Goal: Task Accomplishment & Management: Use online tool/utility

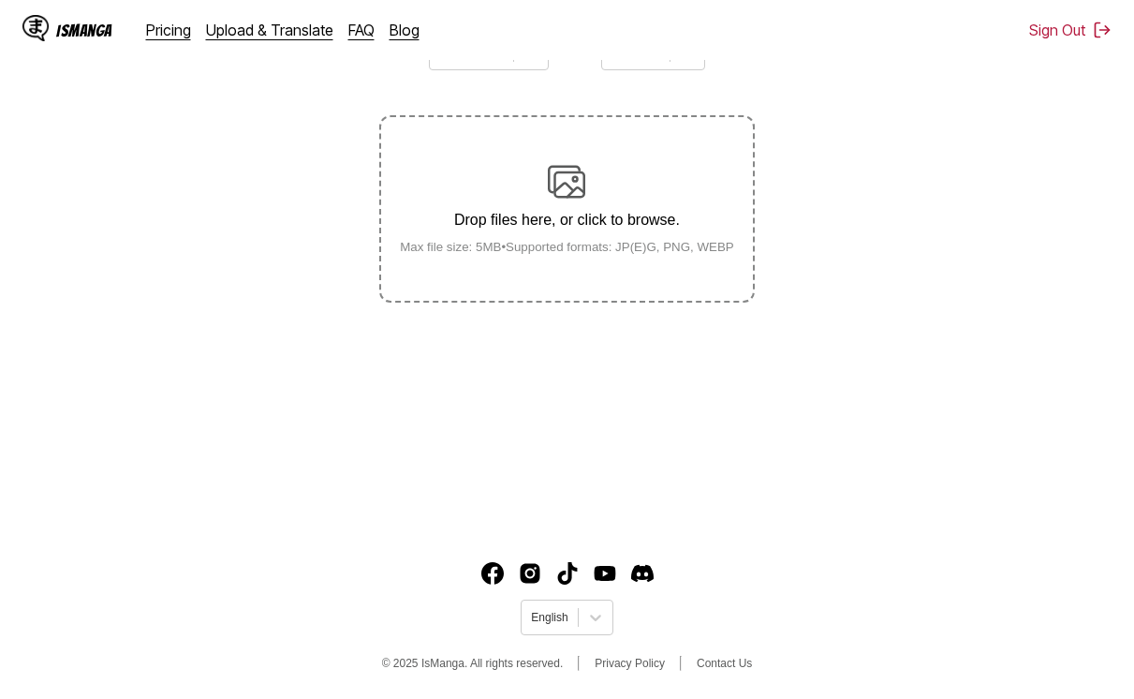
click at [513, 245] on small "Max file size: 5MB • Supported formats: JP(E)G, PNG, WEBP" at bounding box center [567, 247] width 364 height 14
click at [0, 0] on input "Drop files here, or click to browse. Max file size: 5MB • Supported formats: JP…" at bounding box center [0, 0] width 0 height 0
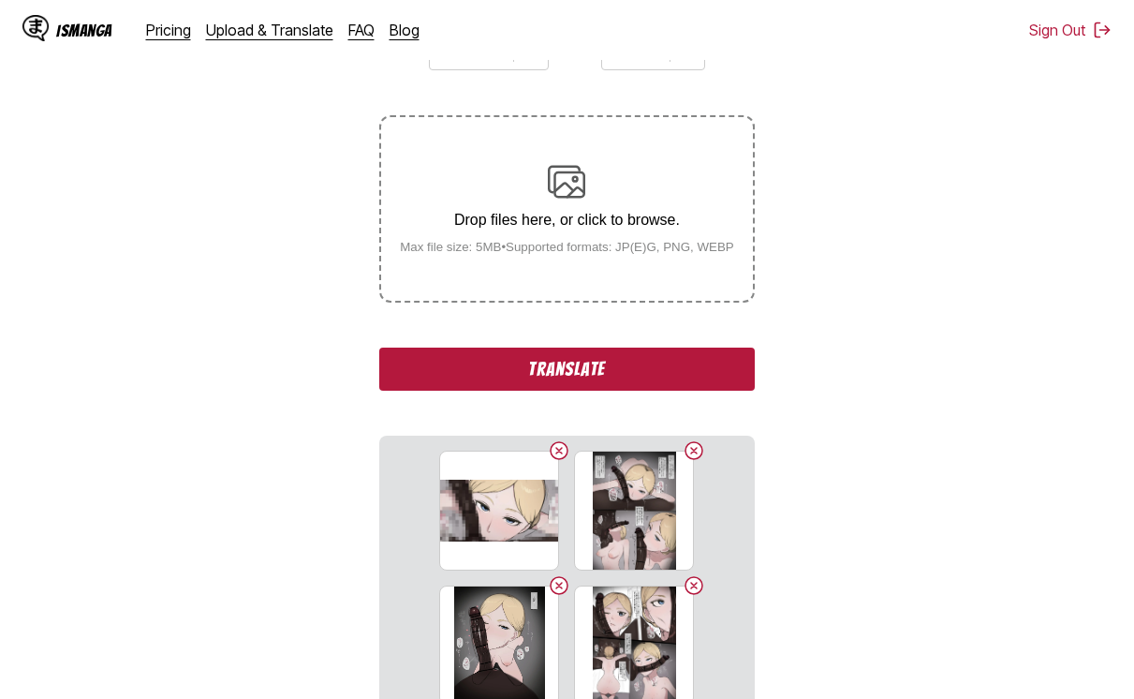
drag, startPoint x: 110, startPoint y: 385, endPoint x: 139, endPoint y: 391, distance: 29.6
click at [110, 386] on section "From Japanese To English Drop files here, or click to browse. Max file size: 5M…" at bounding box center [567, 414] width 1104 height 792
click at [622, 373] on button "Translate" at bounding box center [566, 368] width 375 height 43
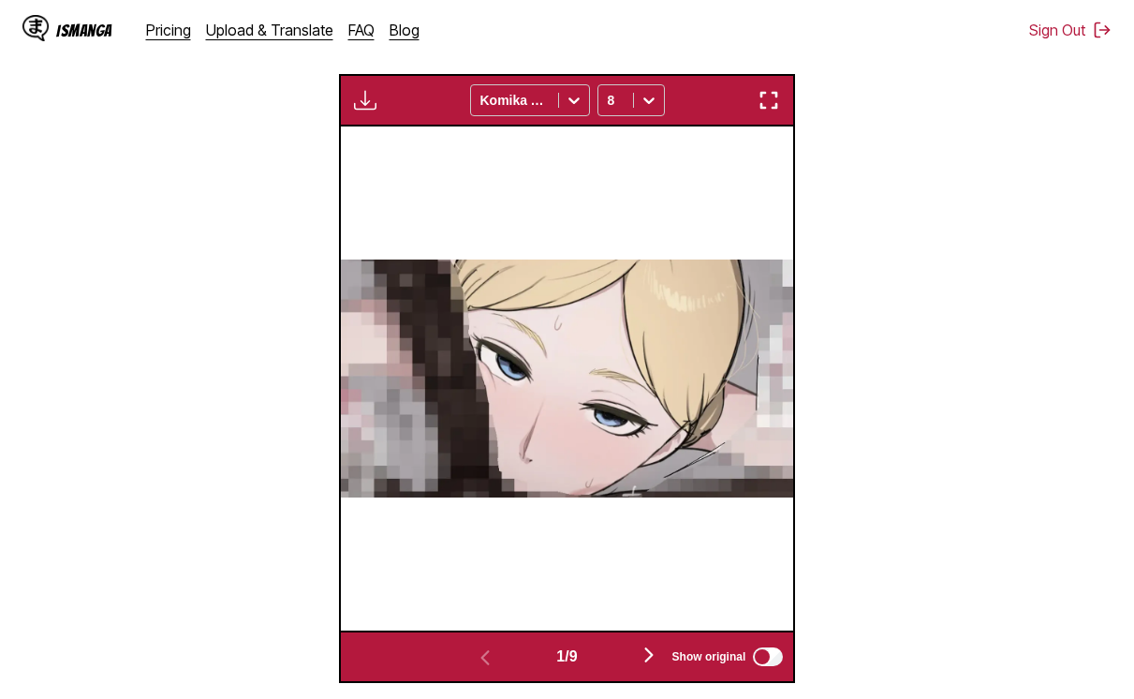
click at [849, 183] on section "From Japanese To English Drop files here, or click to browse. Max file size: 5M…" at bounding box center [567, 213] width 1104 height 938
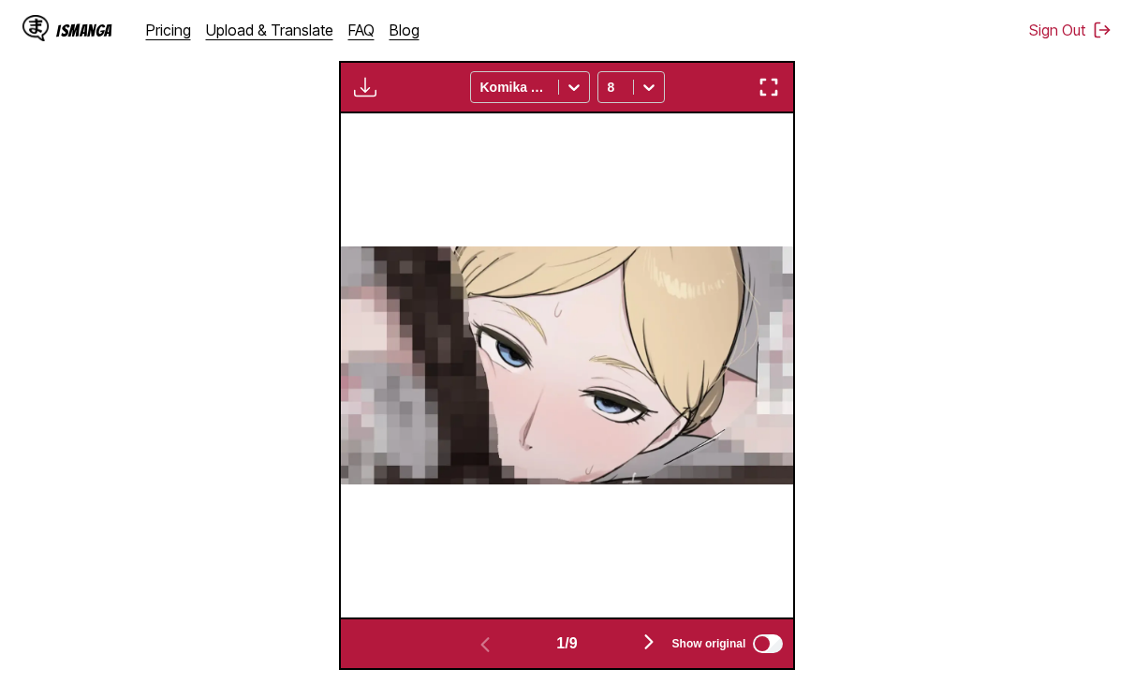
scroll to position [475, 0]
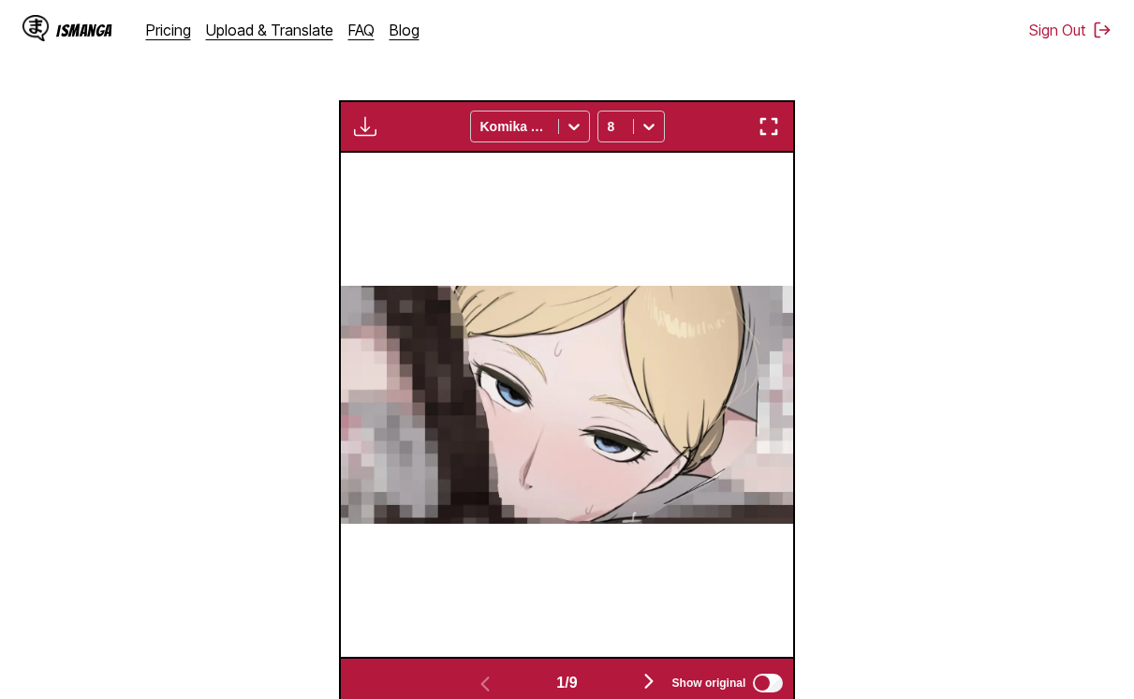
click at [897, 233] on section "From Japanese To English Drop files here, or click to browse. Max file size: 5M…" at bounding box center [567, 240] width 1104 height 938
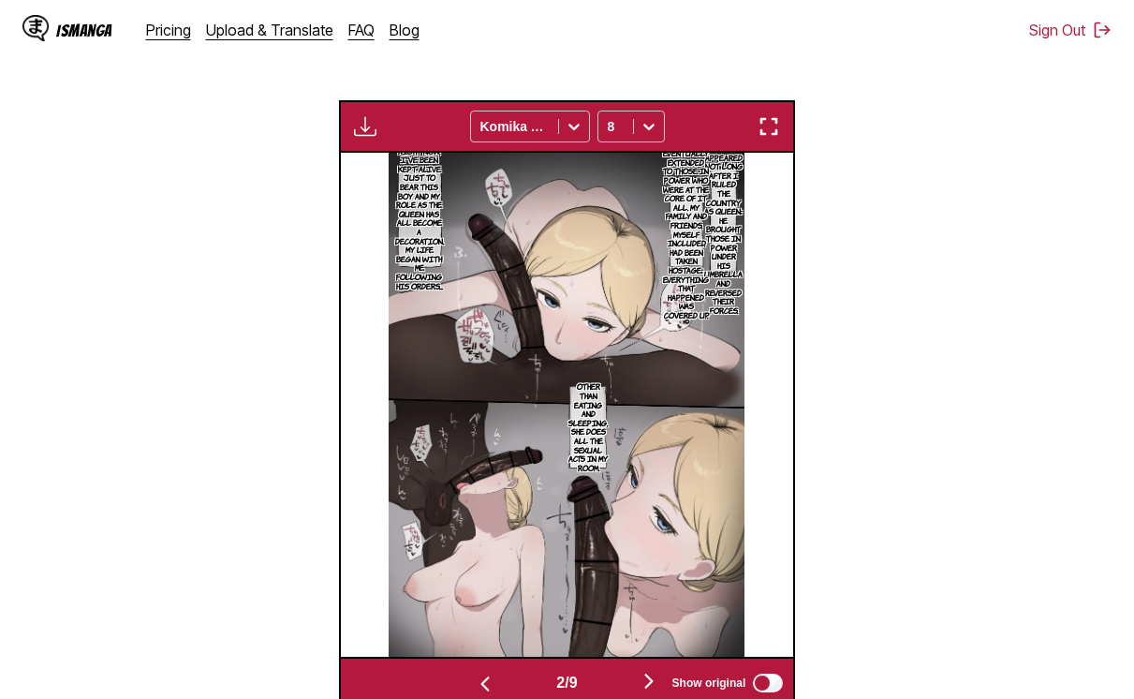
click at [790, 106] on div "Download Panel Download All Komika Axis 8" at bounding box center [567, 126] width 457 height 52
click at [762, 138] on img "button" at bounding box center [769, 126] width 22 height 22
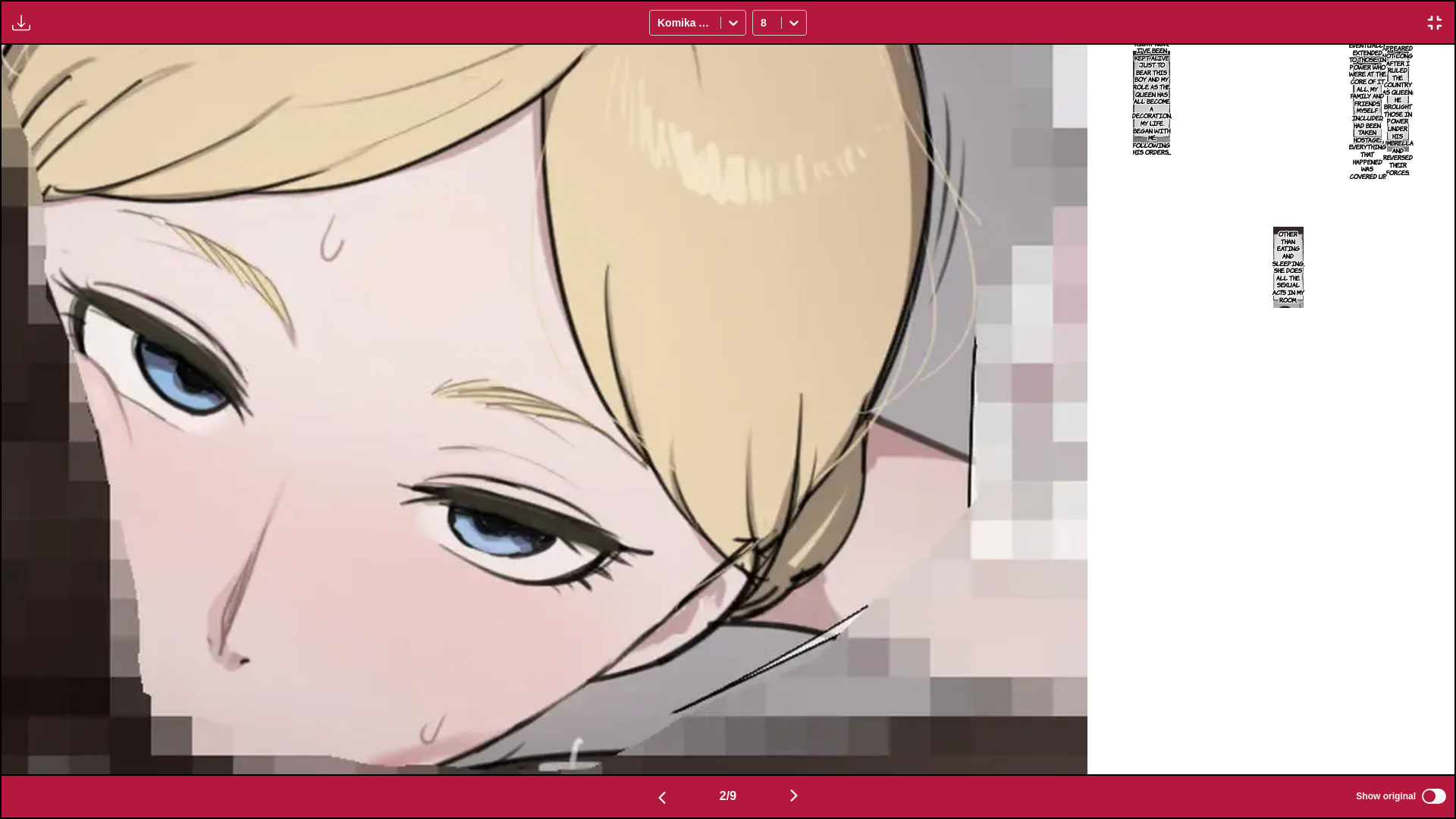
scroll to position [0, 1453]
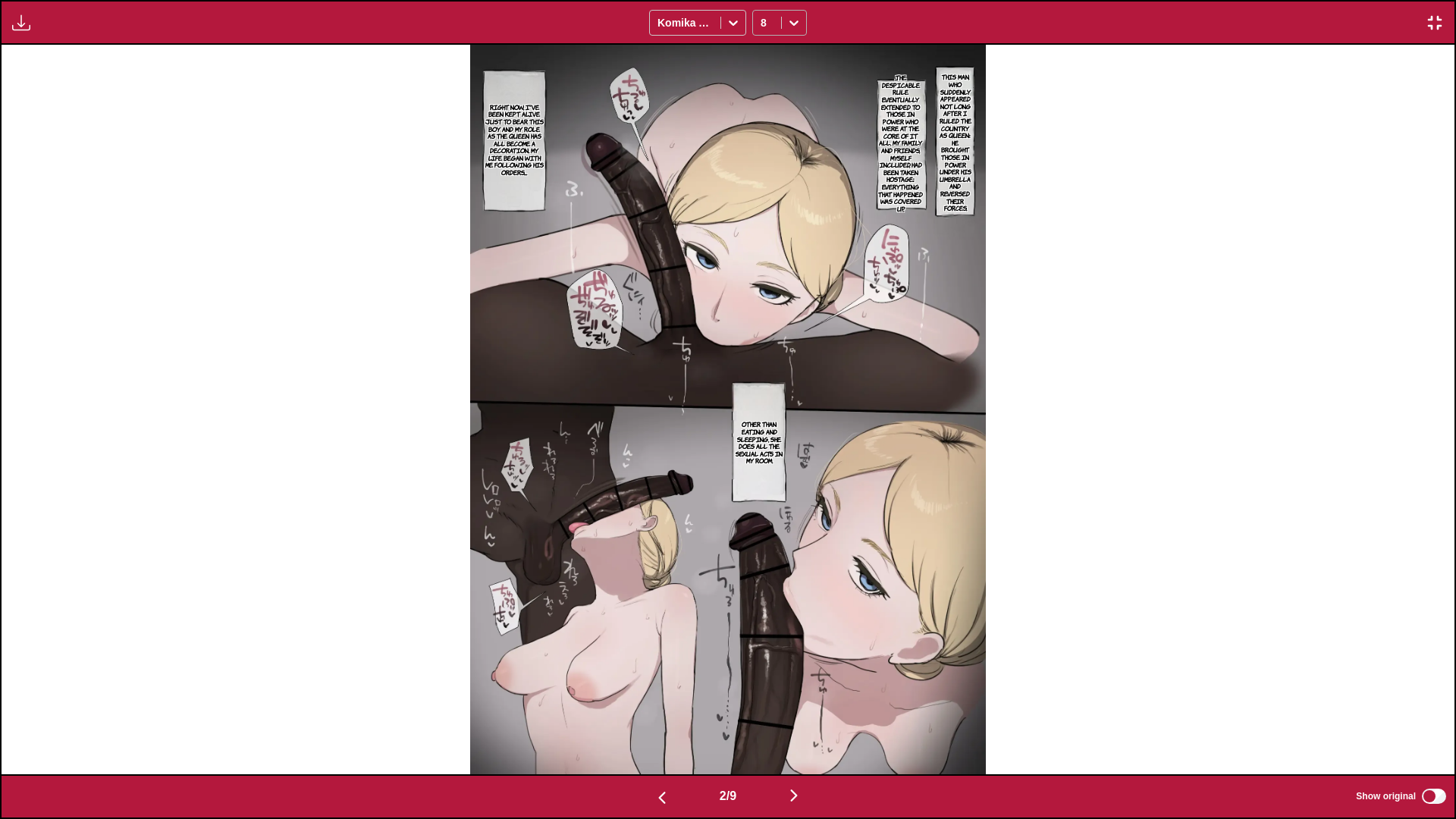
click at [765, 24] on div at bounding box center [767, 23] width 13 height 15
click at [905, 88] on p "...The despicable rule eventually extended to those in power who were at the co…" at bounding box center [901, 143] width 52 height 144
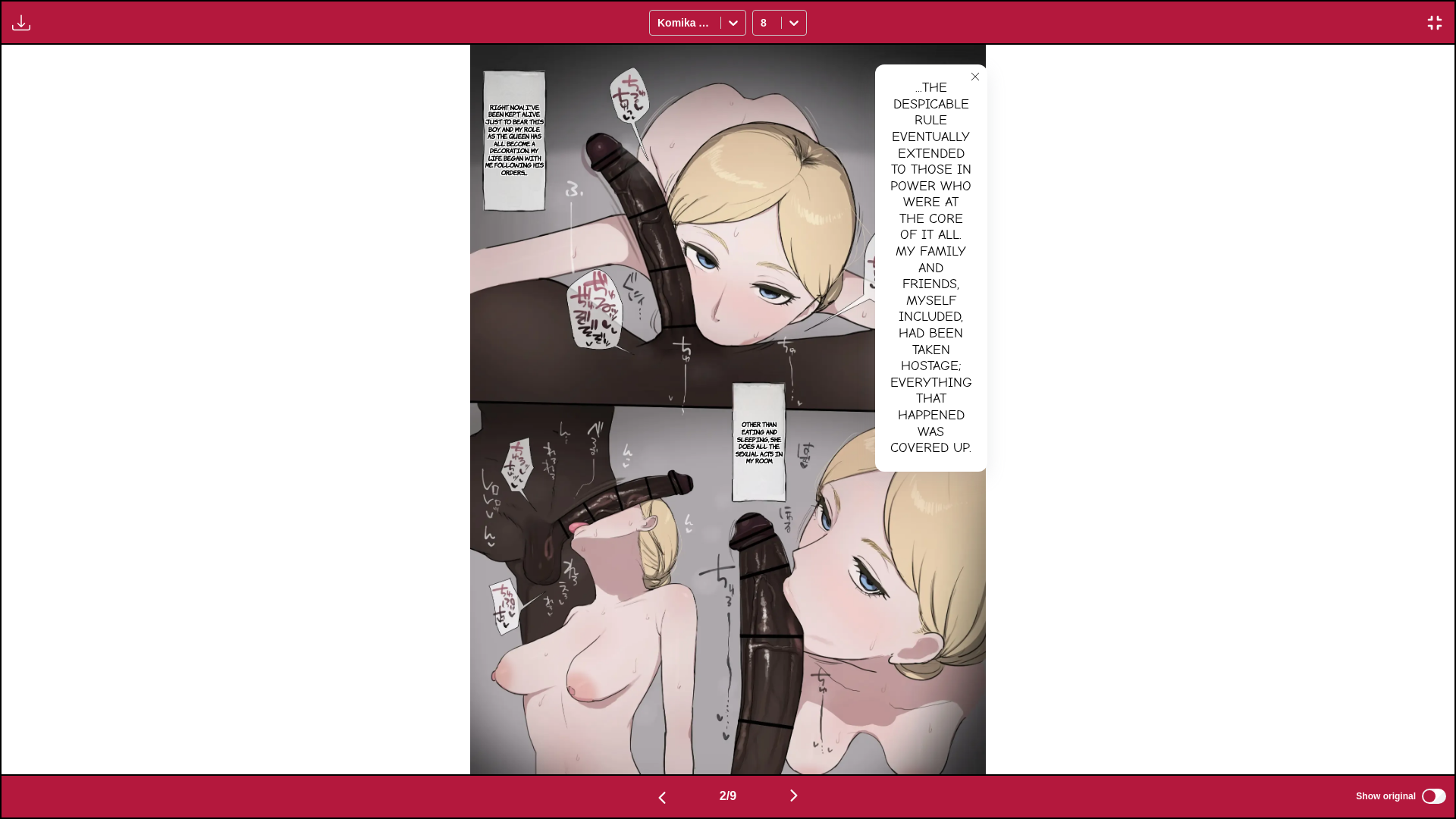
click at [917, 77] on icon "close-tooltip" at bounding box center [975, 76] width 11 height 11
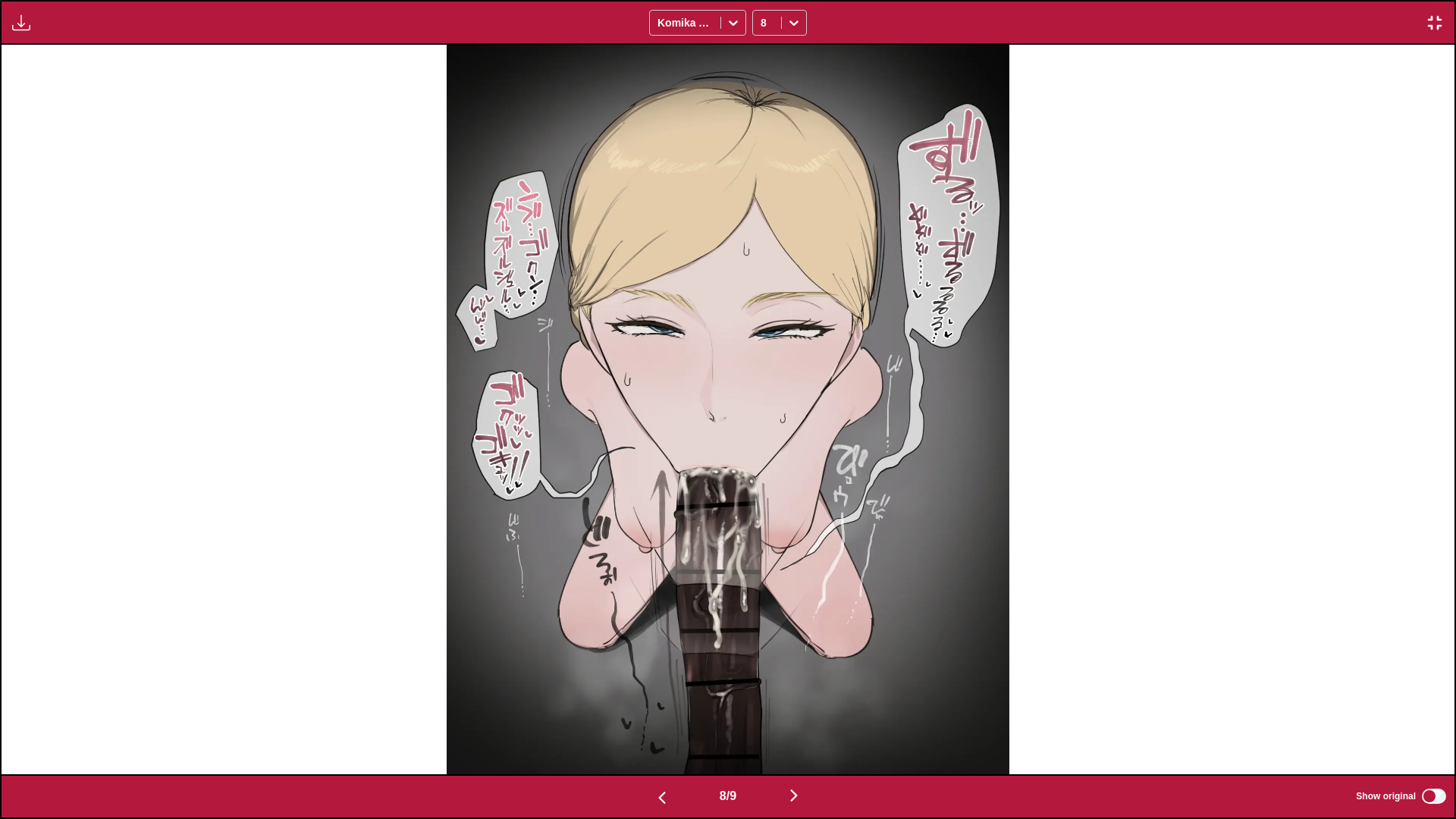
scroll to position [0, 11625]
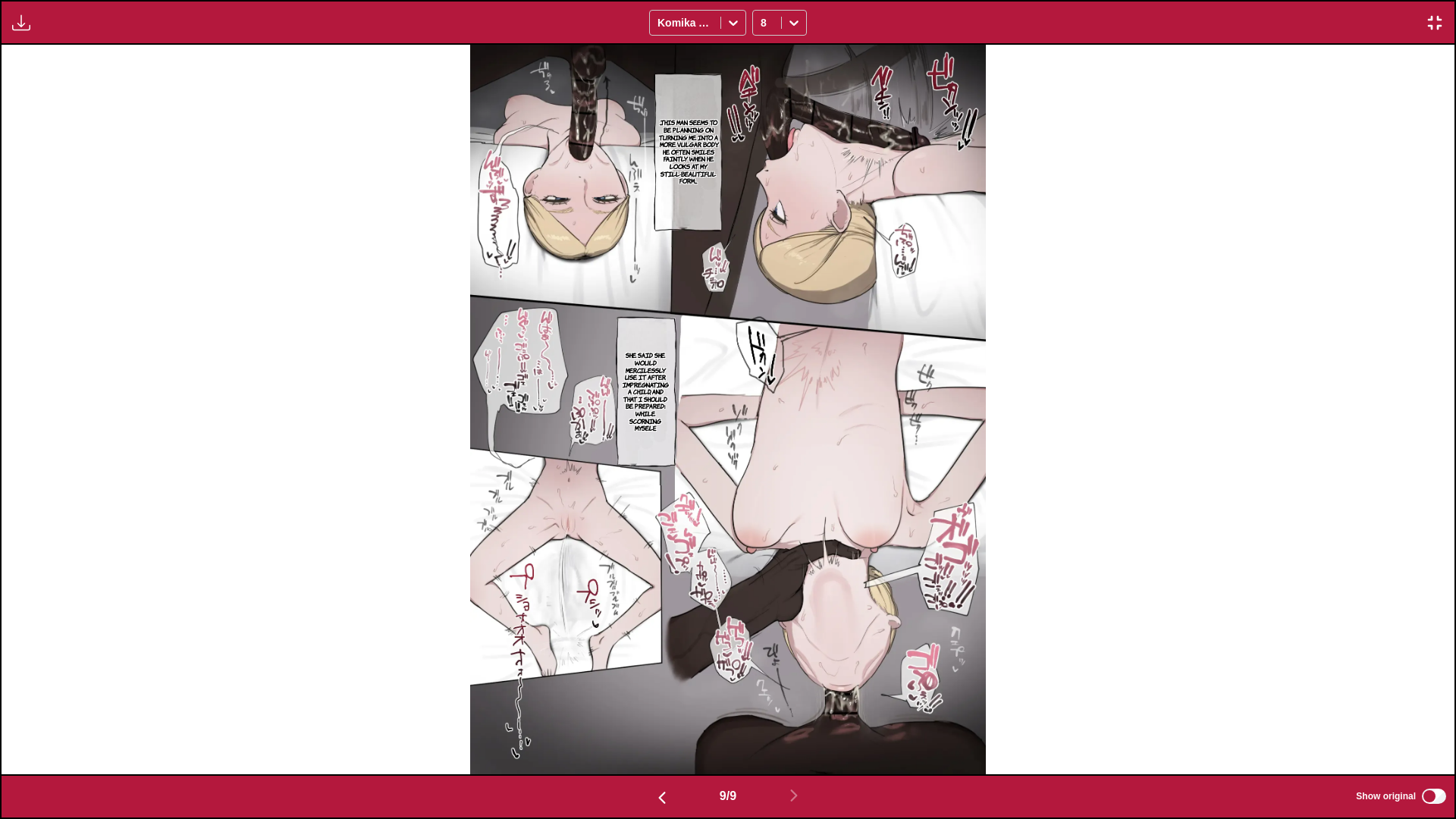
click at [917, 16] on img "button" at bounding box center [1435, 23] width 18 height 18
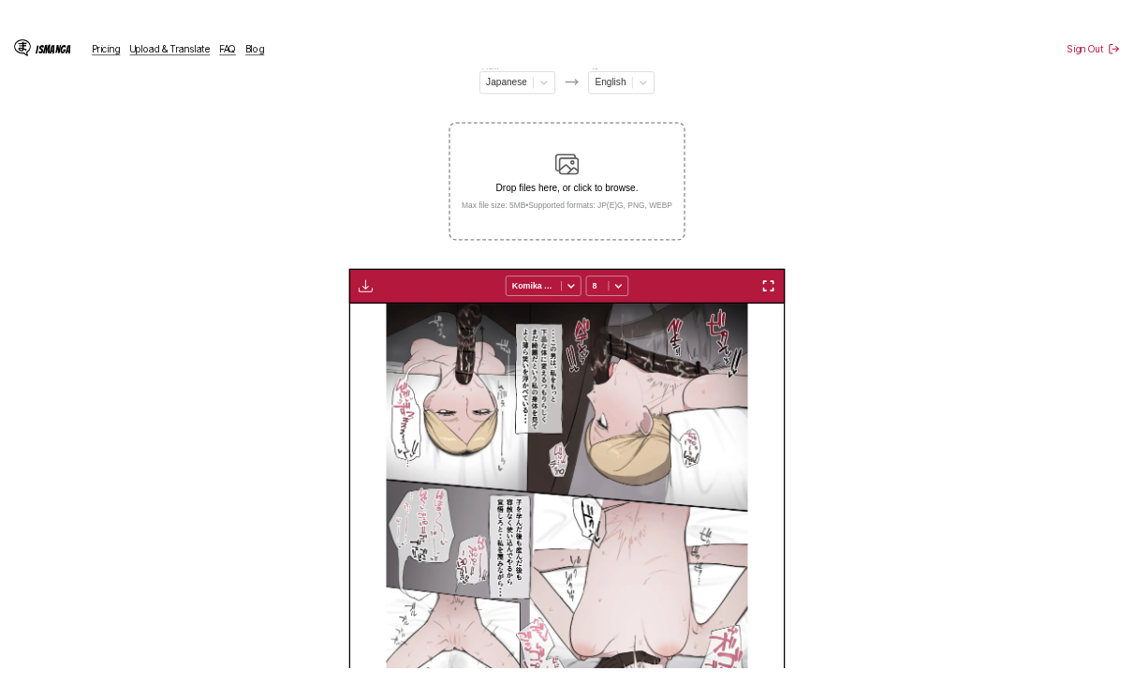
scroll to position [0, 3623]
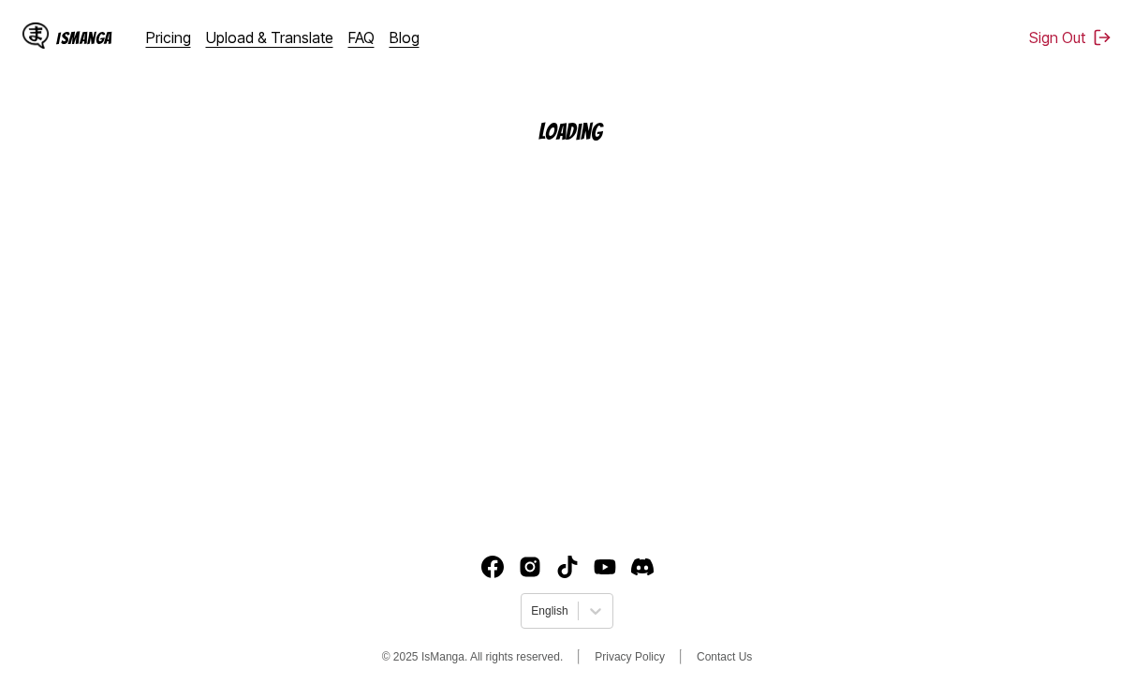
scroll to position [228, 0]
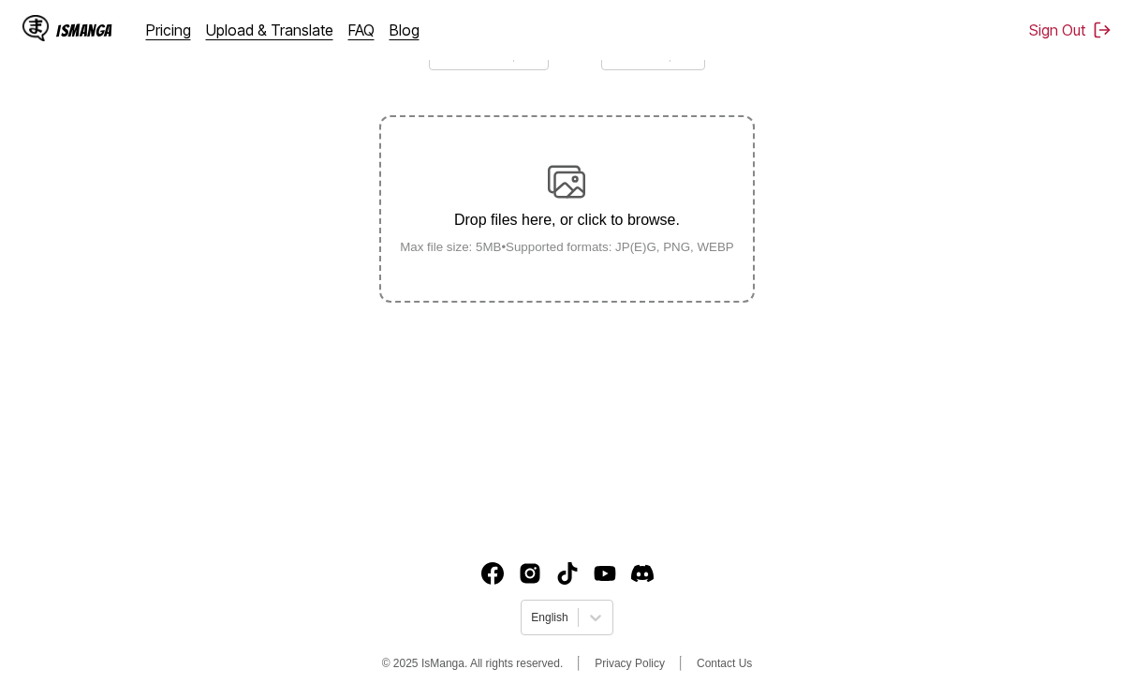
drag, startPoint x: 868, startPoint y: 234, endPoint x: 835, endPoint y: 230, distance: 33.0
click at [864, 235] on section "From Japanese To English Drop files here, or click to browse. Max file size: 5M…" at bounding box center [567, 160] width 1104 height 285
click at [510, 192] on div "Drop files here, or click to browse. Max file size: 5MB • Supported formats: JP…" at bounding box center [567, 208] width 364 height 91
click at [0, 0] on input "Drop files here, or click to browse. Max file size: 5MB • Supported formats: JP…" at bounding box center [0, 0] width 0 height 0
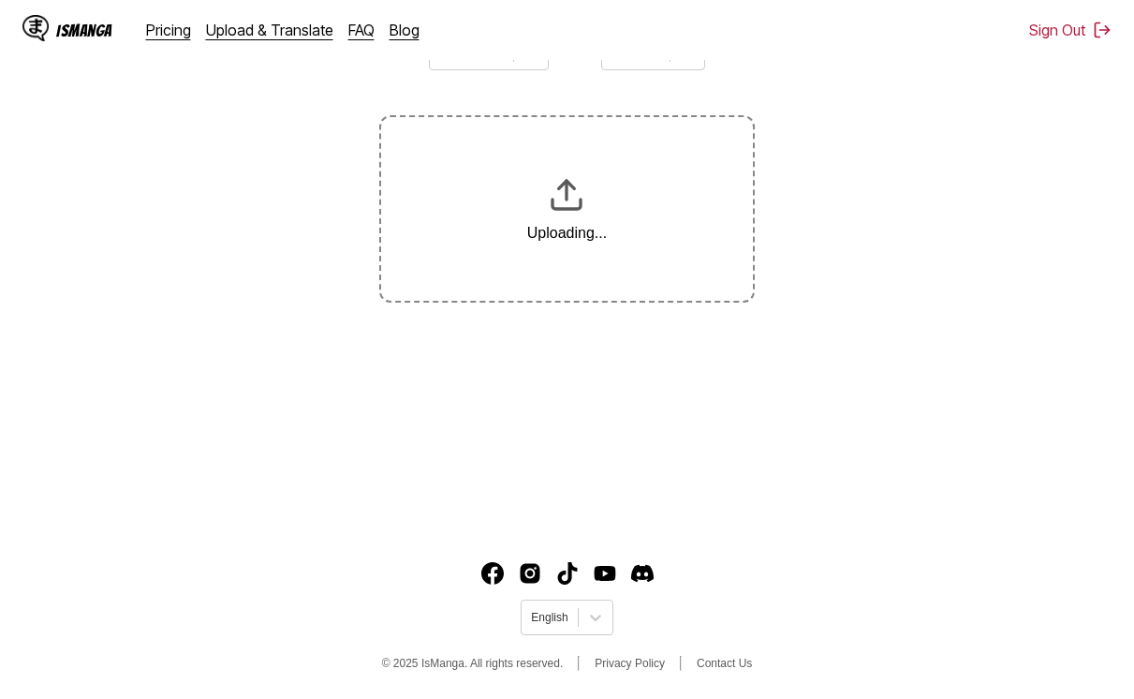
scroll to position [300, 0]
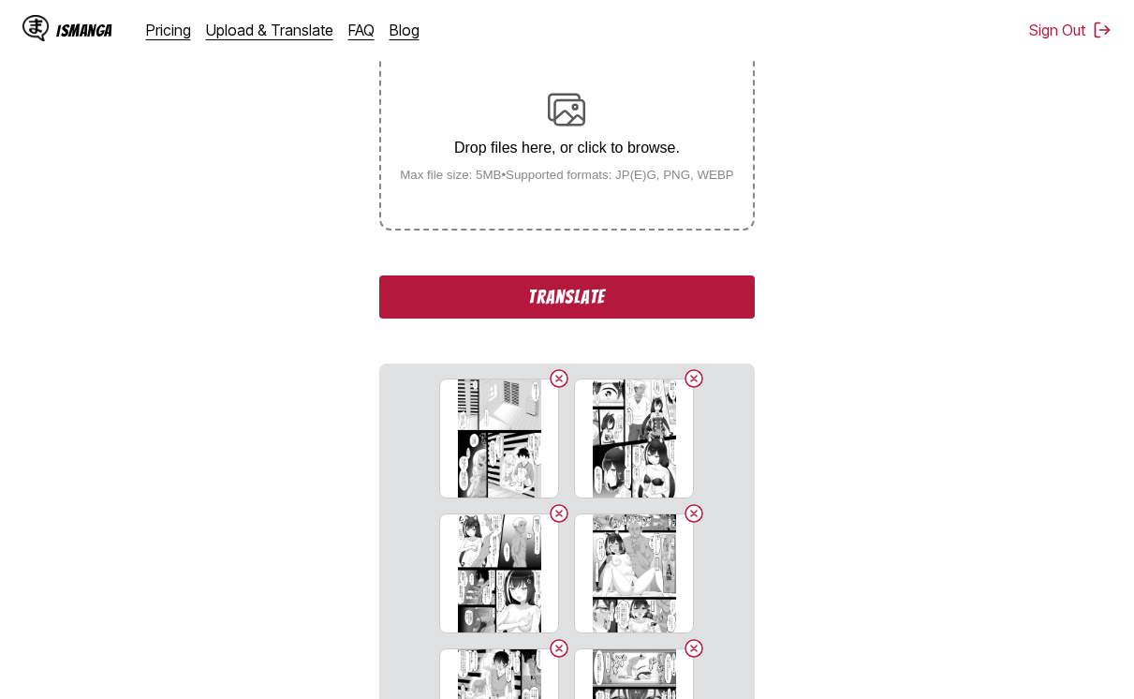
click at [691, 314] on button "Translate" at bounding box center [566, 296] width 375 height 43
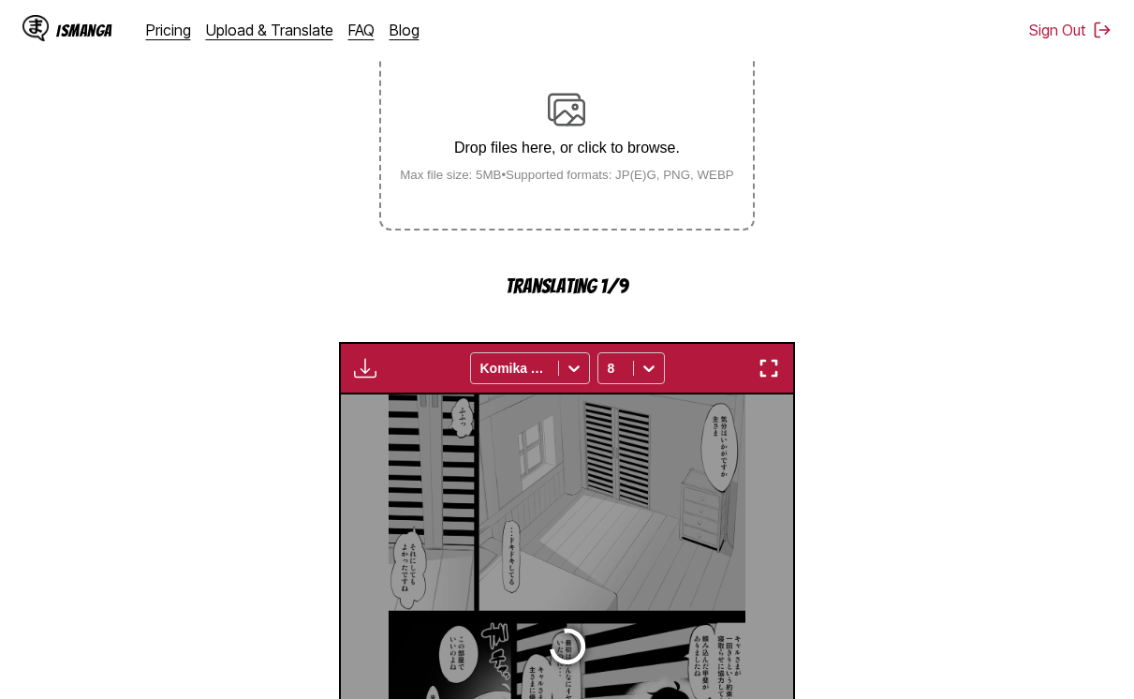
scroll to position [501, 0]
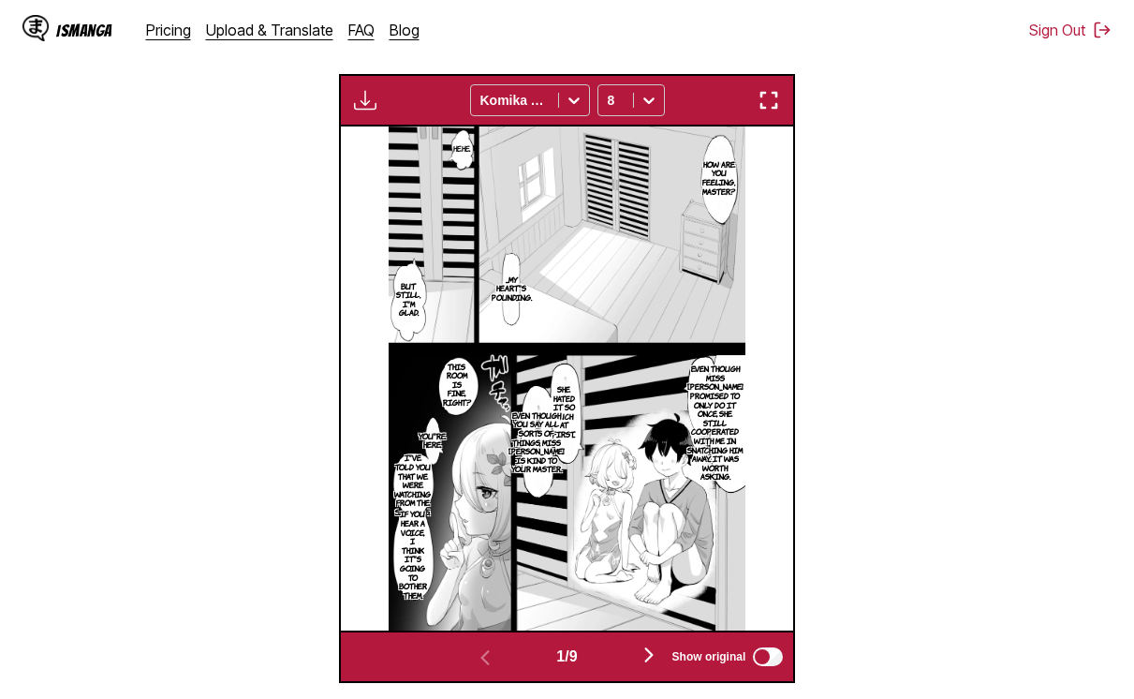
click at [763, 93] on img "button" at bounding box center [769, 100] width 22 height 22
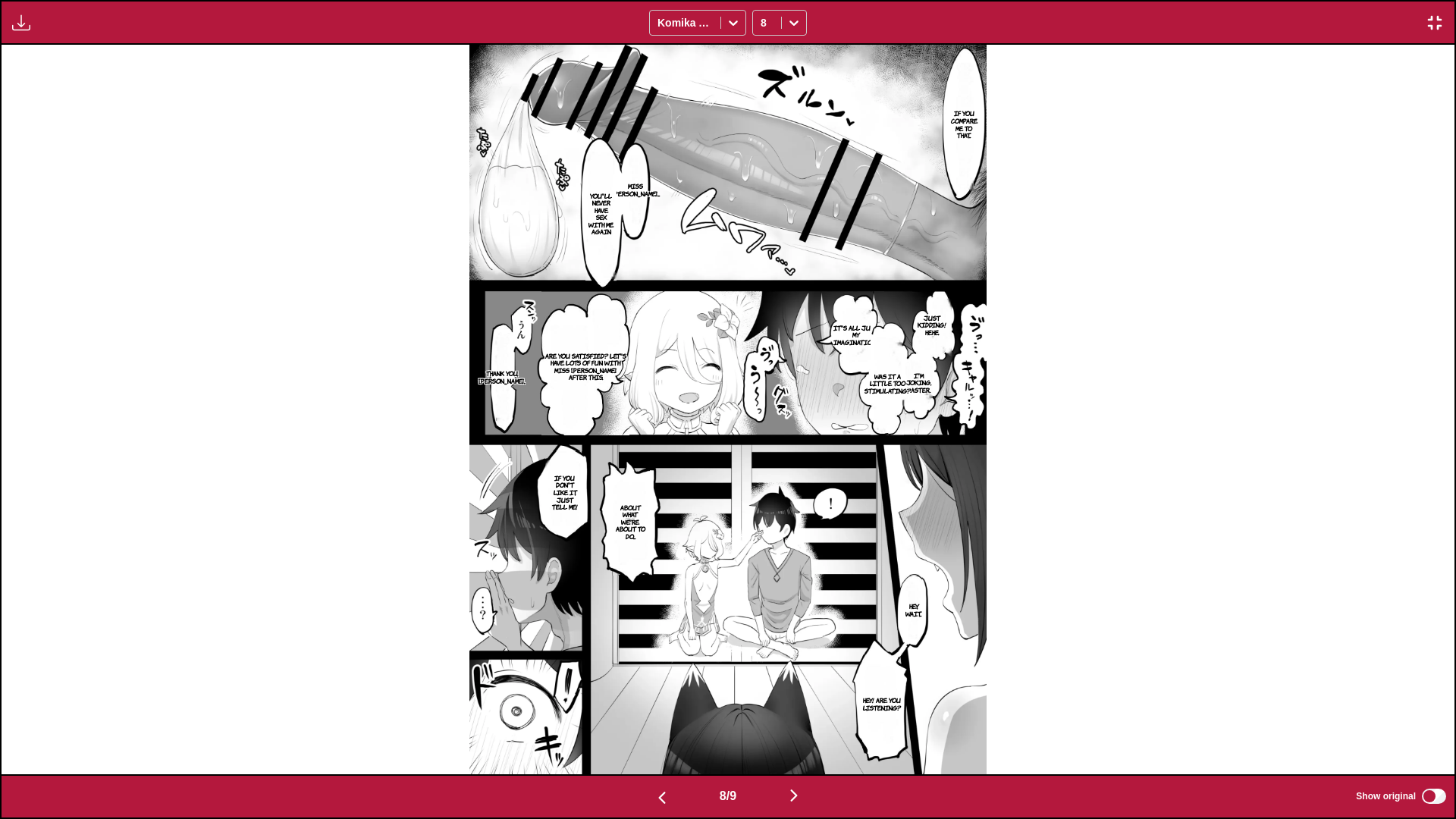
scroll to position [0, 11625]
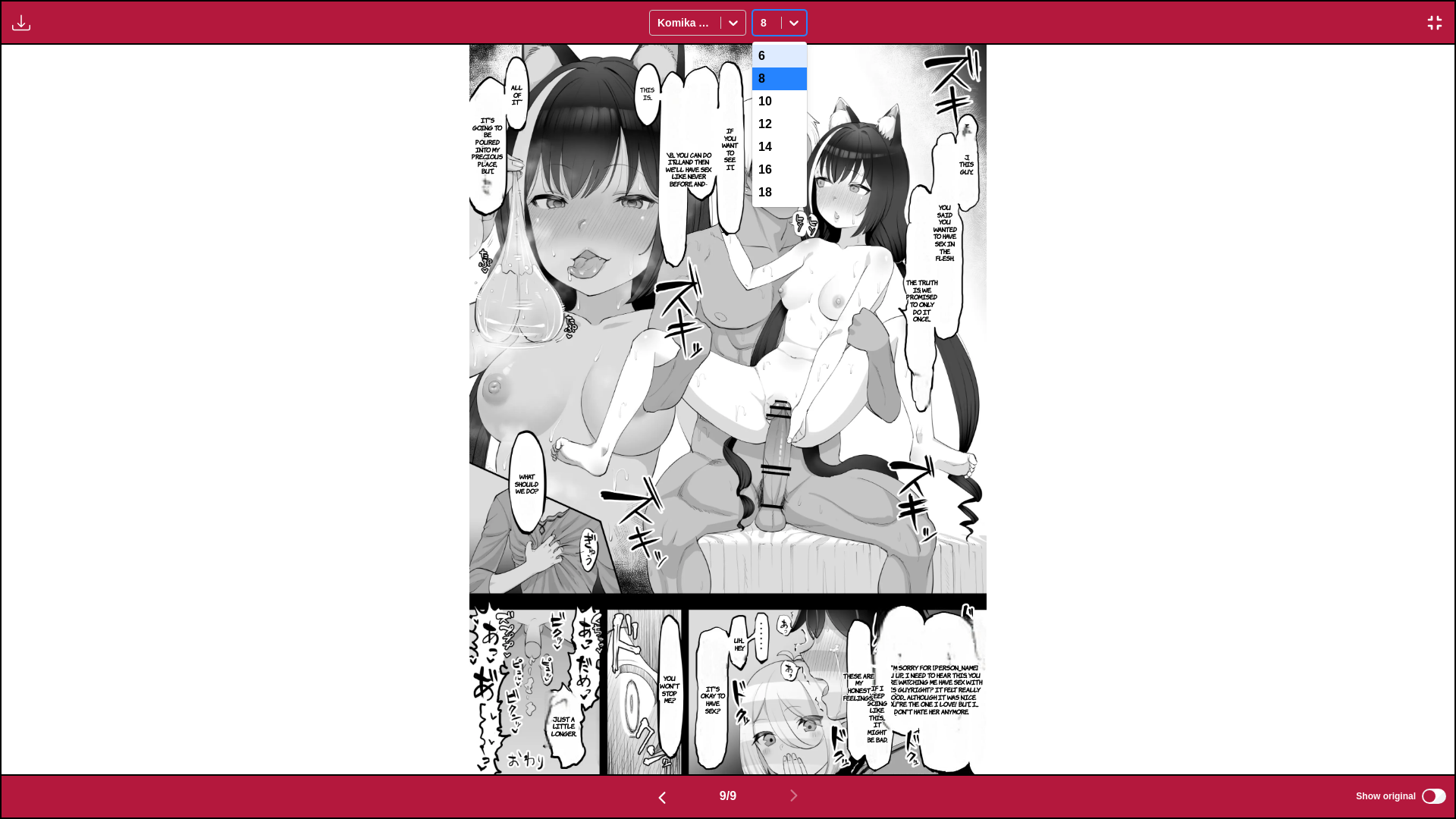
click at [755, 30] on div "8" at bounding box center [767, 23] width 28 height 21
click at [783, 57] on div "6" at bounding box center [779, 56] width 54 height 23
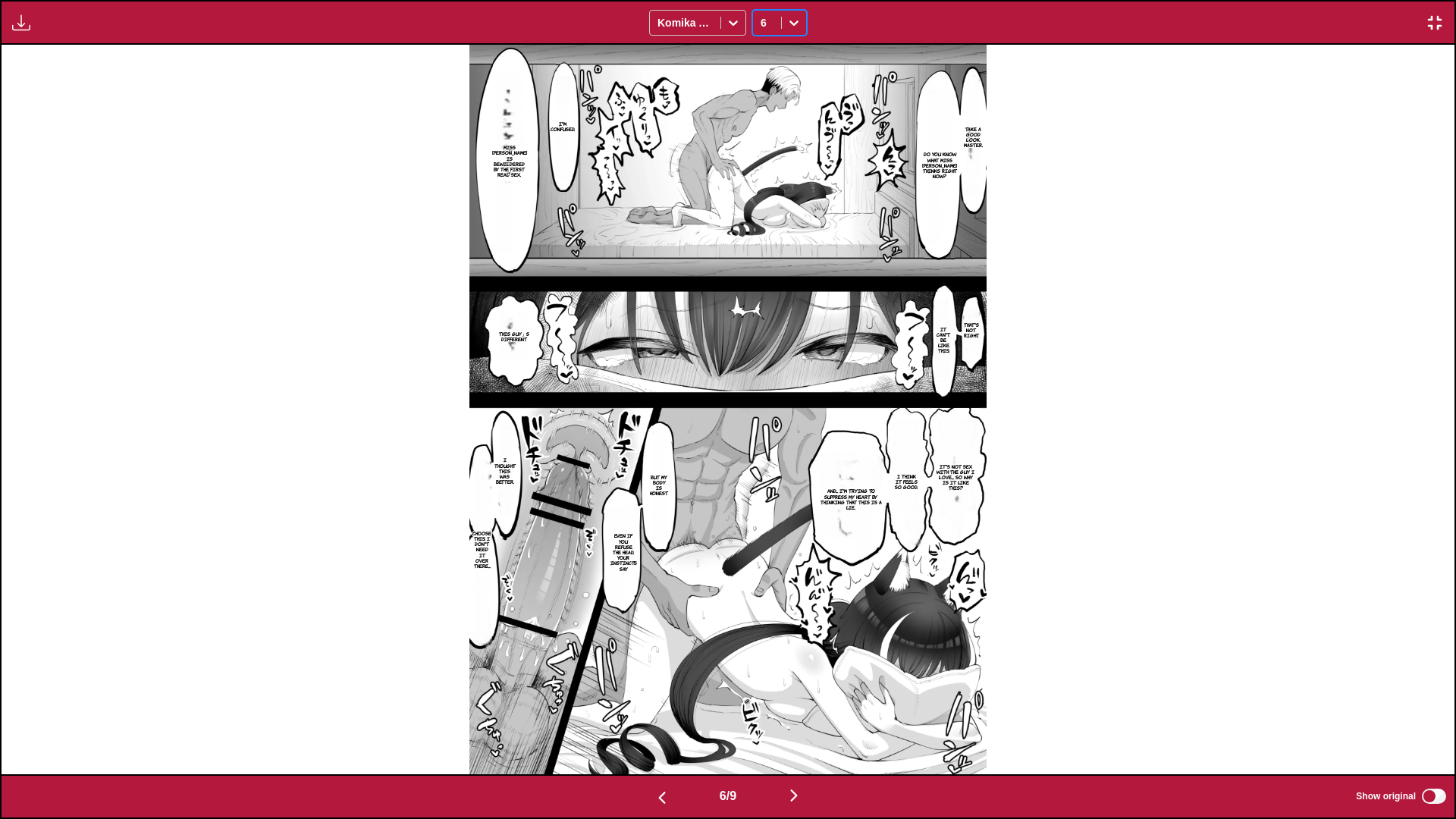
scroll to position [0, 8719]
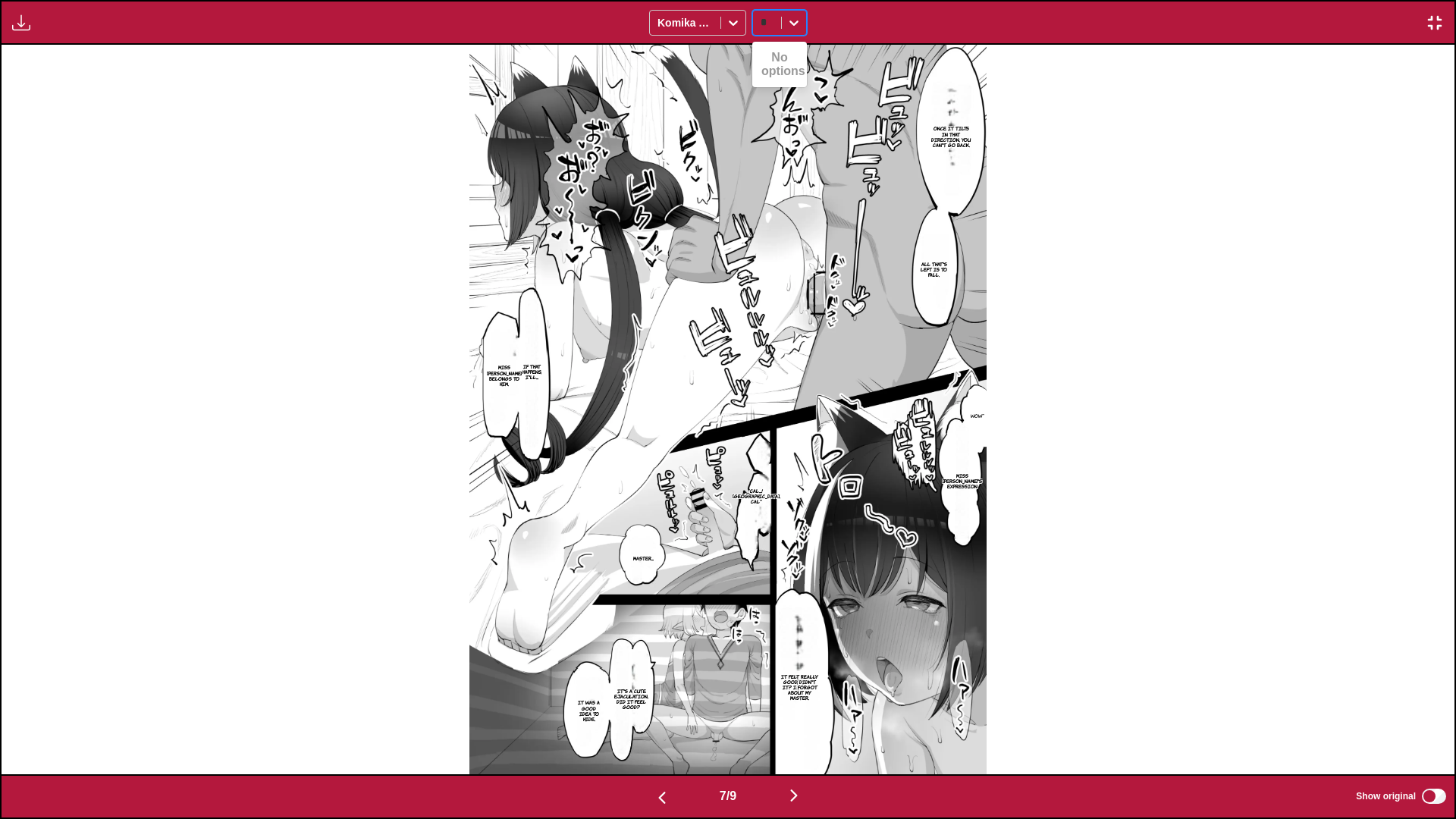
type input "*"
click at [917, 252] on div "Once it tilts in that direction, you can't go back. All that's left is to fall.…" at bounding box center [728, 409] width 1453 height 730
click at [917, 2] on div "Download Panel Download All Komika Axis 6" at bounding box center [728, 22] width 1456 height 45
click at [917, 14] on img "button" at bounding box center [1435, 23] width 18 height 18
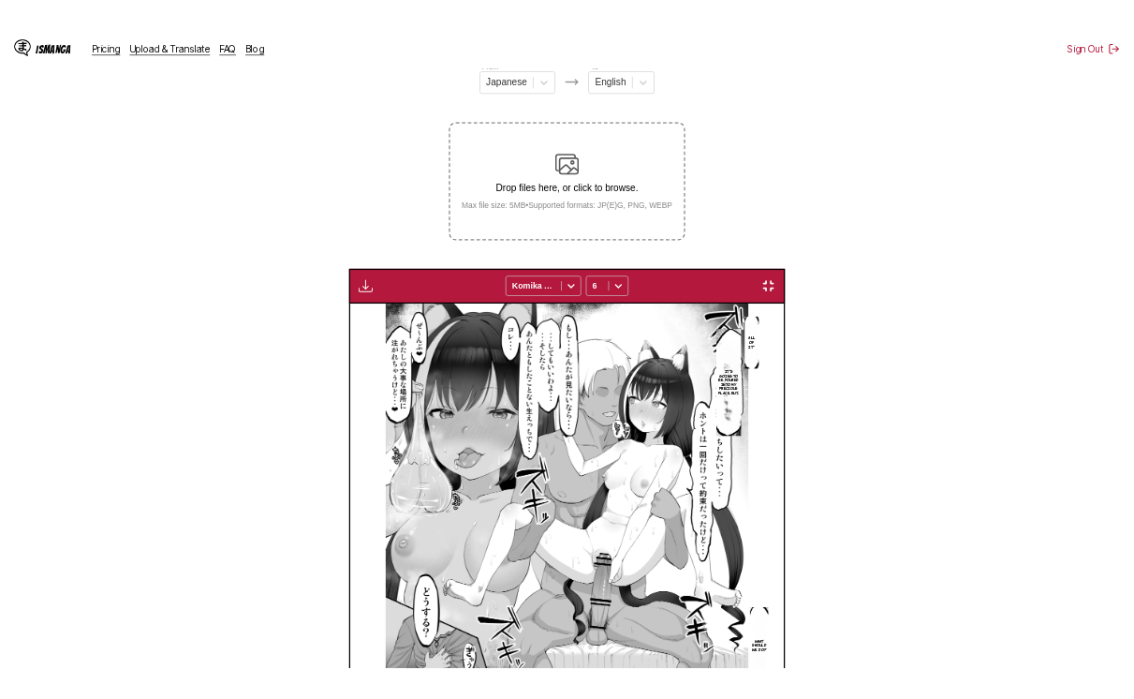
scroll to position [0, 2717]
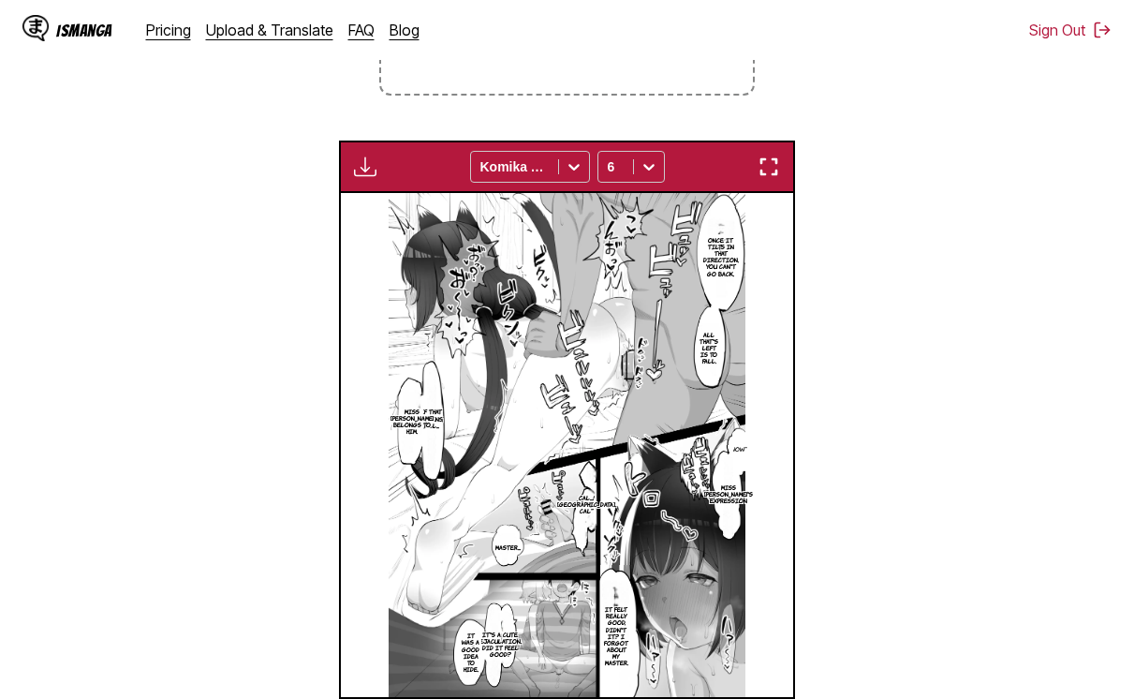
drag, startPoint x: 766, startPoint y: 160, endPoint x: 1317, endPoint y: 410, distance: 604.8
click at [766, 159] on img "button" at bounding box center [769, 166] width 22 height 22
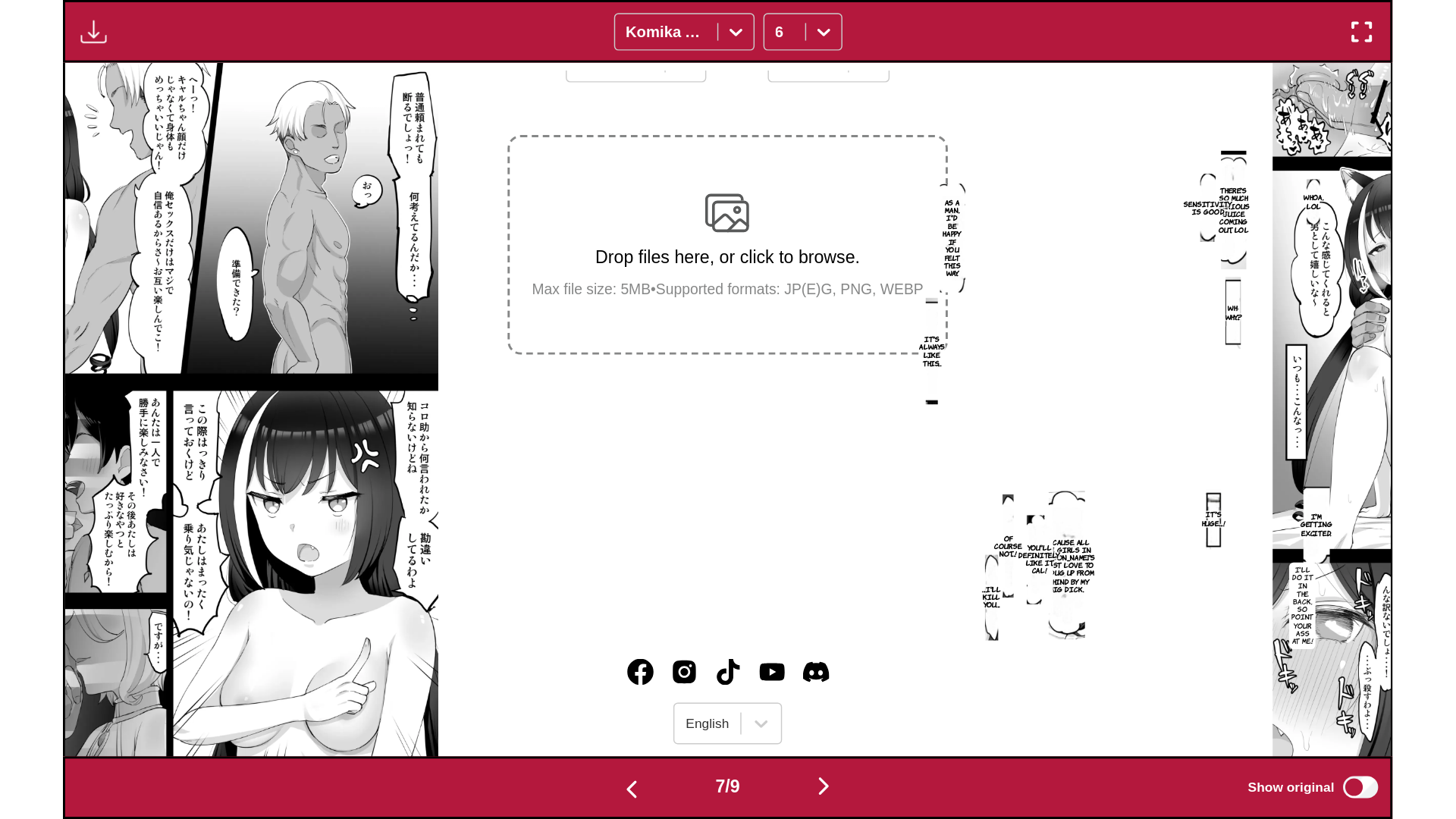
scroll to position [0, 8719]
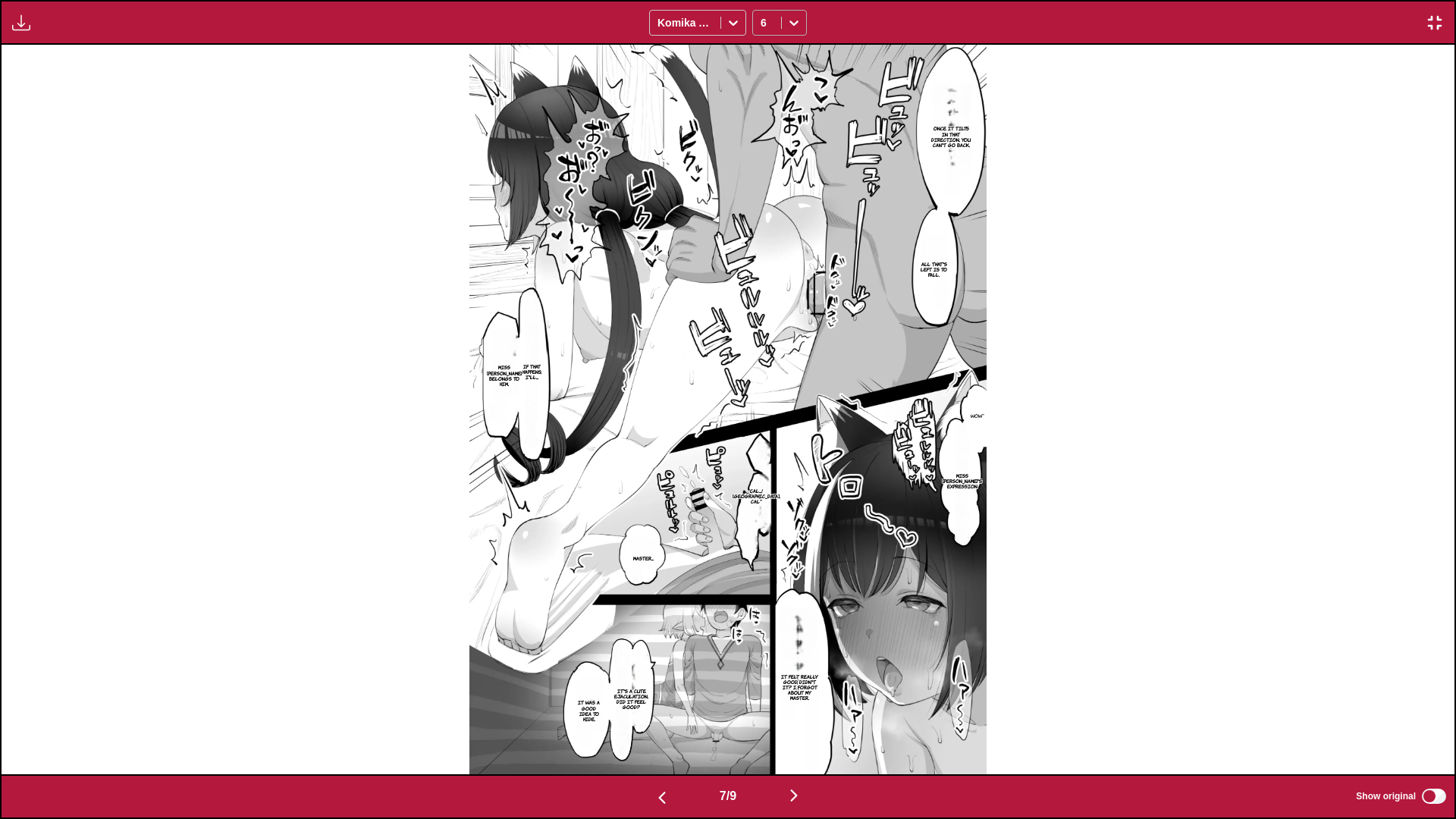
click at [771, 18] on div at bounding box center [767, 23] width 13 height 15
click at [777, 78] on div "8" at bounding box center [779, 79] width 54 height 23
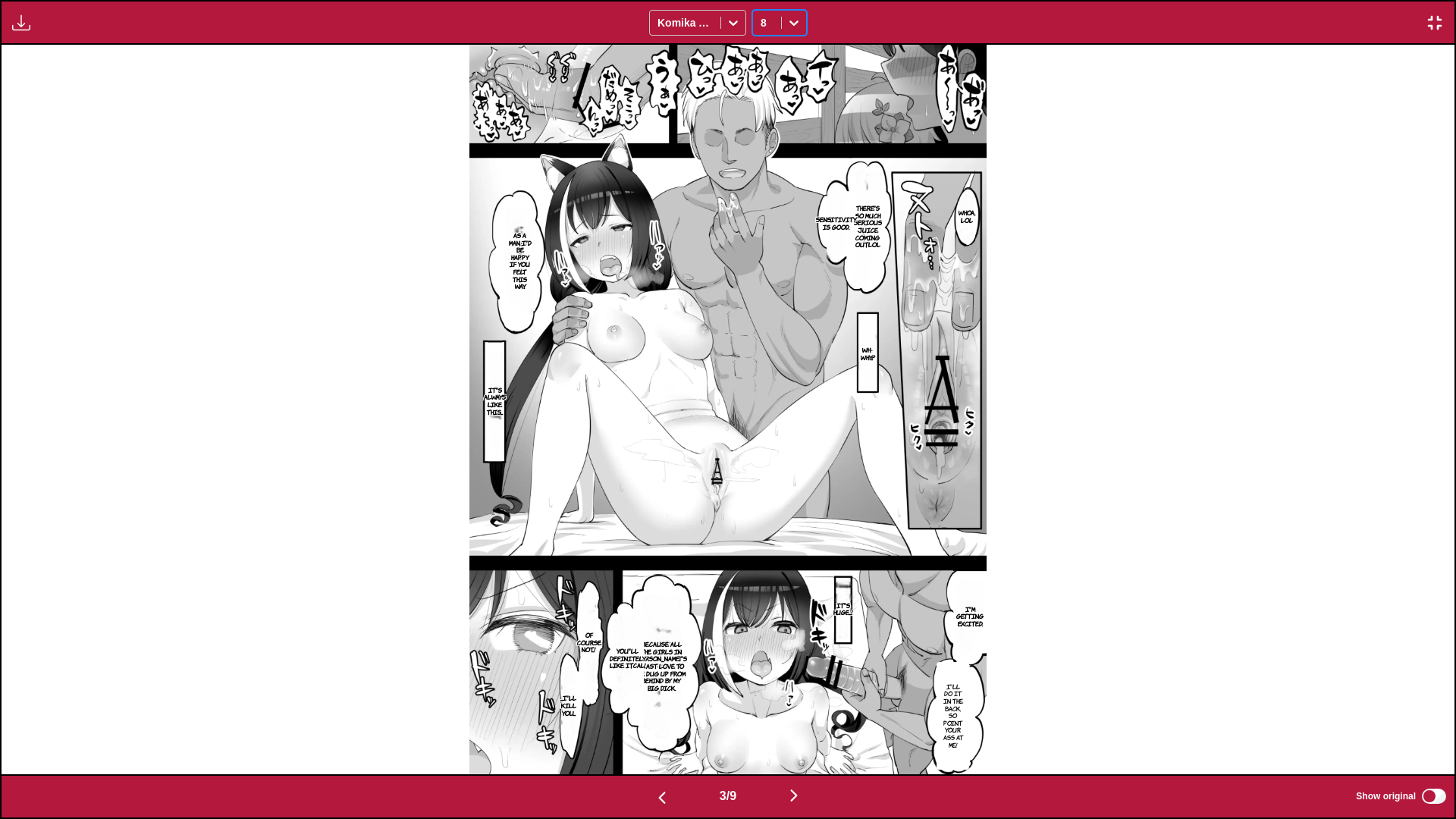
scroll to position [0, 0]
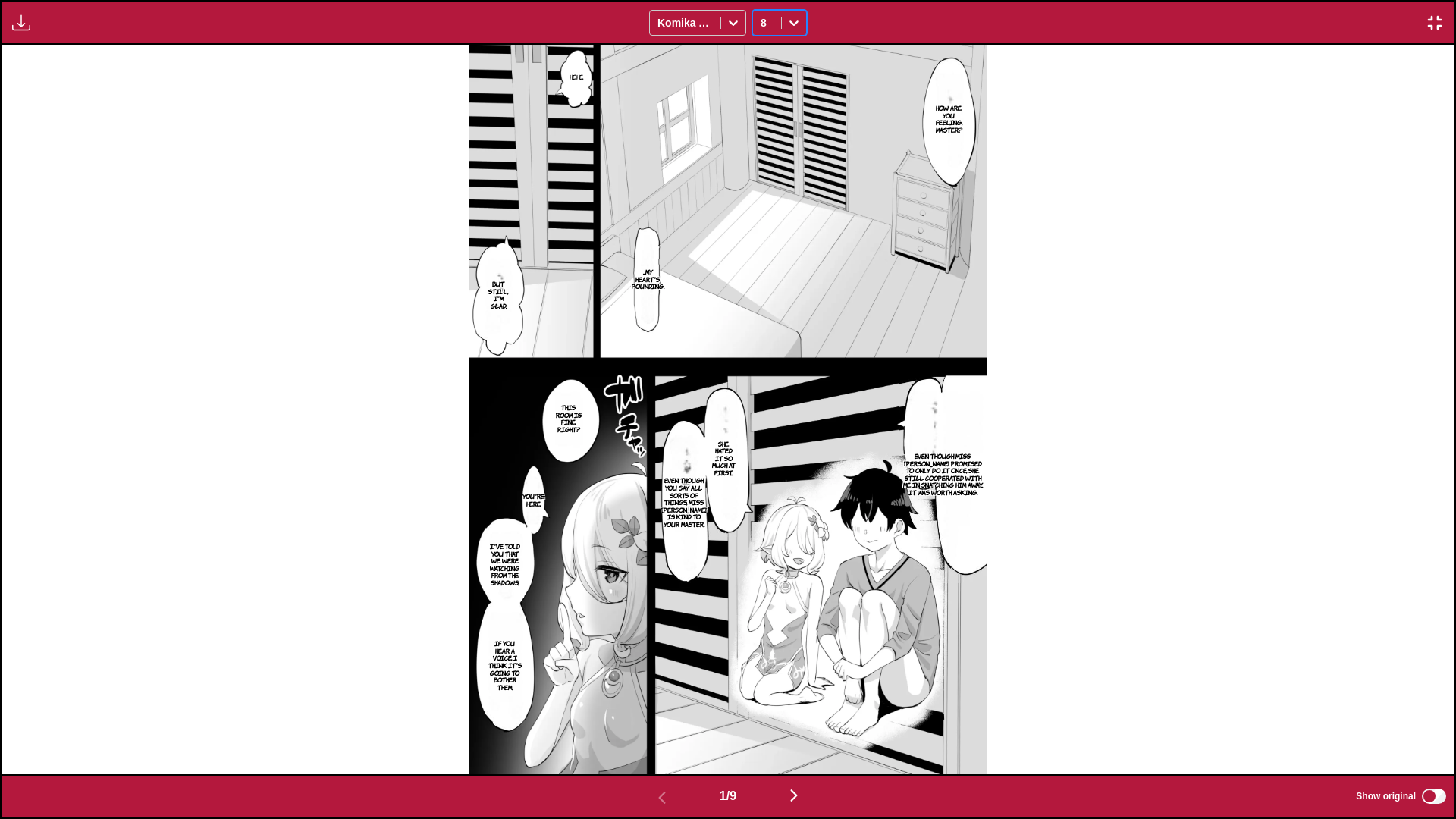
click at [21, 27] on img "button" at bounding box center [21, 23] width 18 height 18
click at [30, 41] on button "Download Panel" at bounding box center [62, 36] width 97 height 36
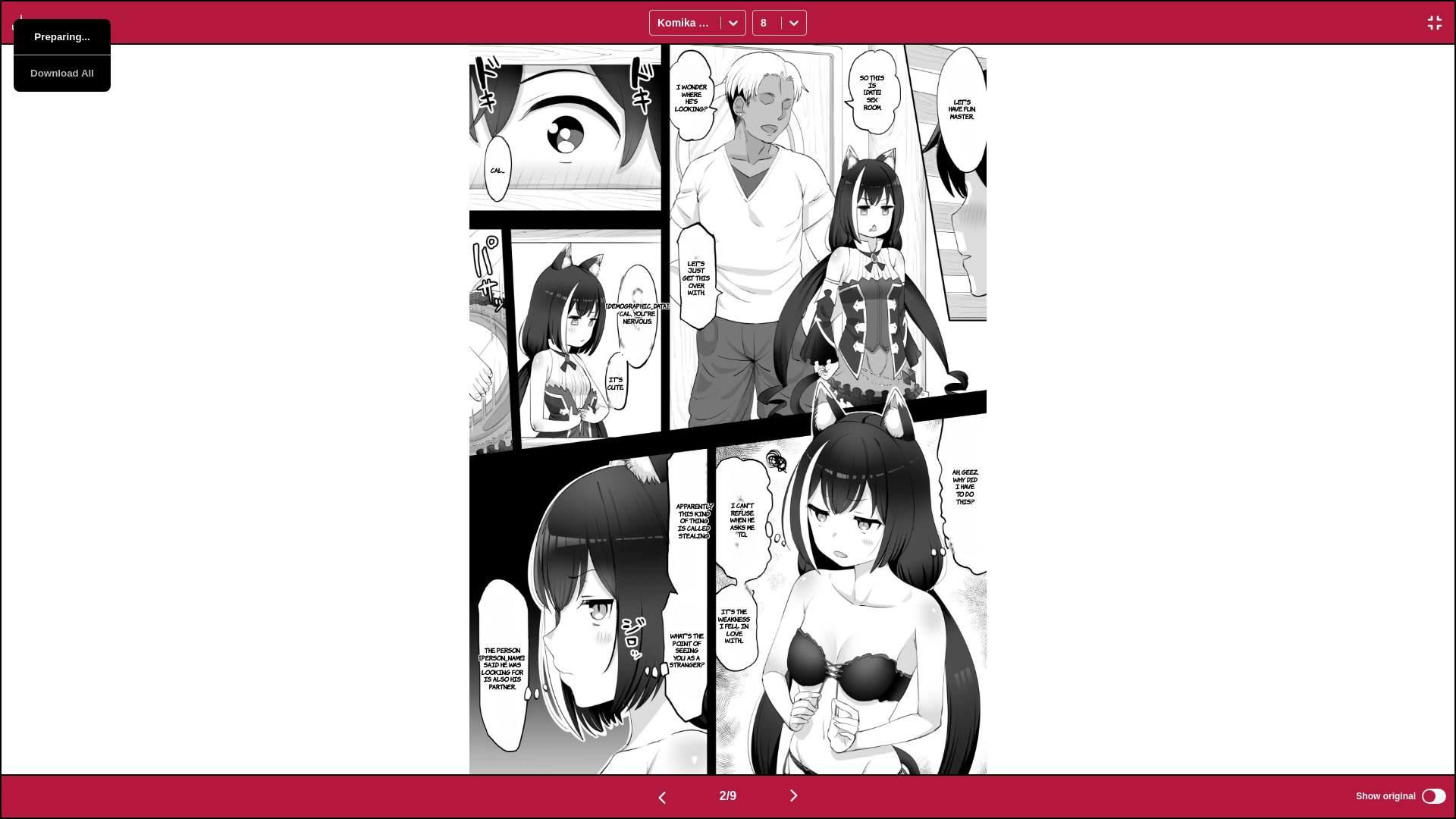
click at [32, 39] on button "Preparing..." at bounding box center [62, 36] width 97 height 36
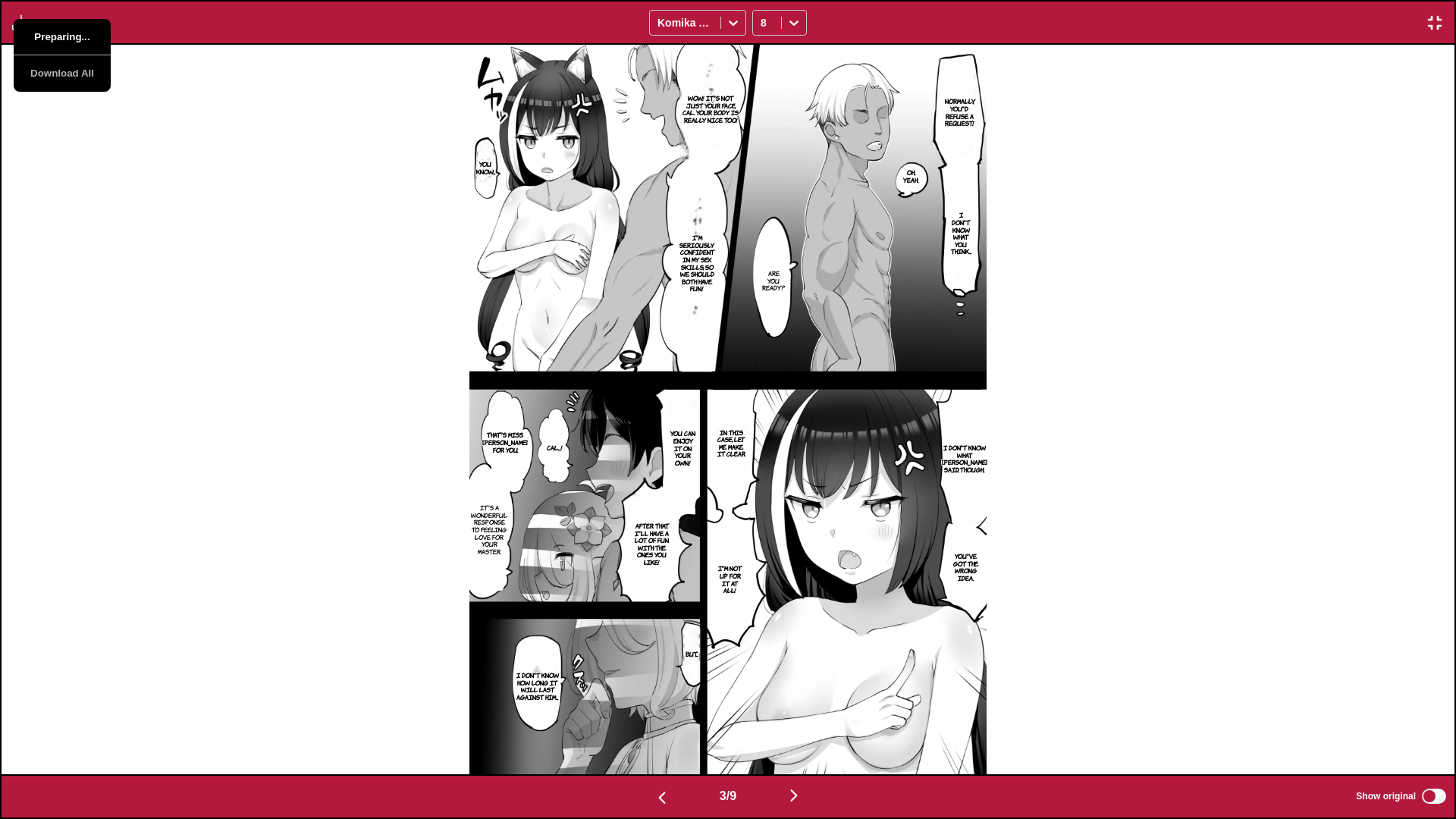
drag, startPoint x: 32, startPoint y: 39, endPoint x: 48, endPoint y: 38, distance: 16.0
click at [39, 38] on button "Preparing..." at bounding box center [62, 36] width 97 height 36
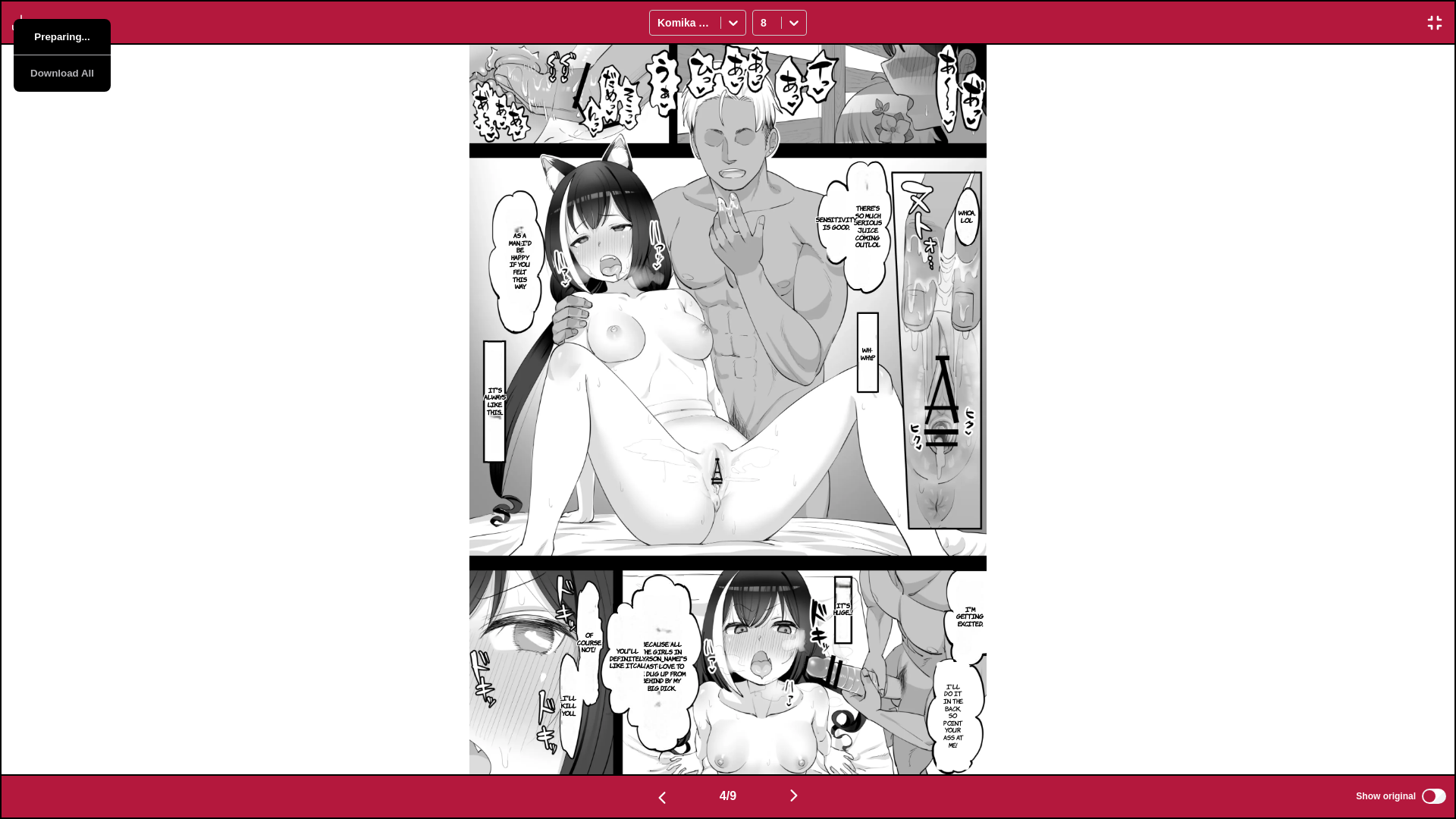
click at [48, 38] on button "Preparing..." at bounding box center [62, 36] width 97 height 36
click at [403, 96] on div "Whoa, lol There's so much serious juice coming out, lol Sensitivity is good. As…" at bounding box center [728, 409] width 1453 height 730
click at [794, 11] on div at bounding box center [794, 23] width 24 height 24
click at [496, 117] on img at bounding box center [728, 409] width 517 height 730
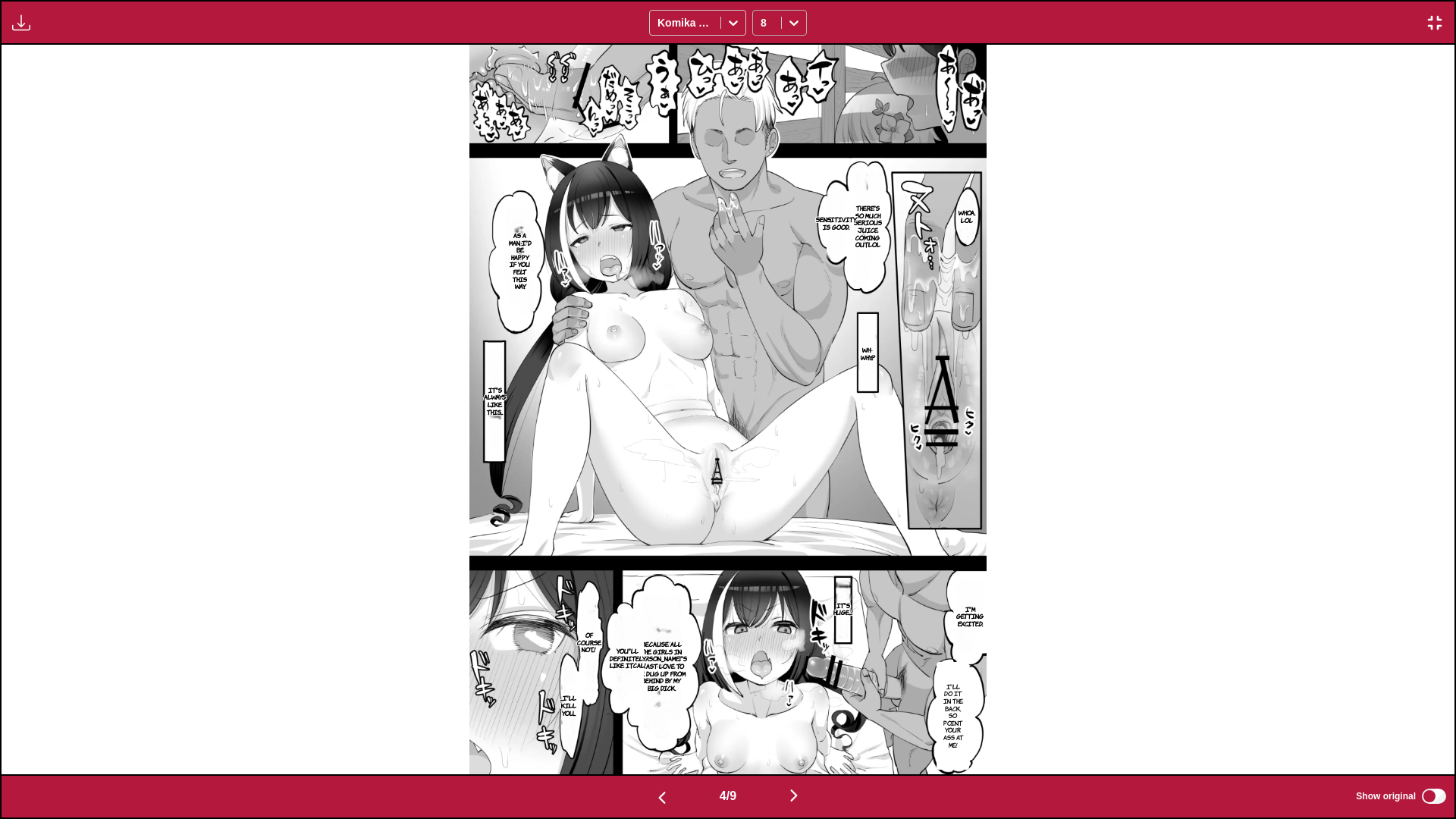
click at [776, 26] on div "8" at bounding box center [767, 23] width 28 height 21
click at [775, 53] on div "6" at bounding box center [779, 56] width 54 height 23
click at [28, 11] on div "Download Panel Download All Komika Axis option 6, selected. 6" at bounding box center [728, 22] width 1456 height 45
click at [28, 19] on img "button" at bounding box center [21, 23] width 18 height 18
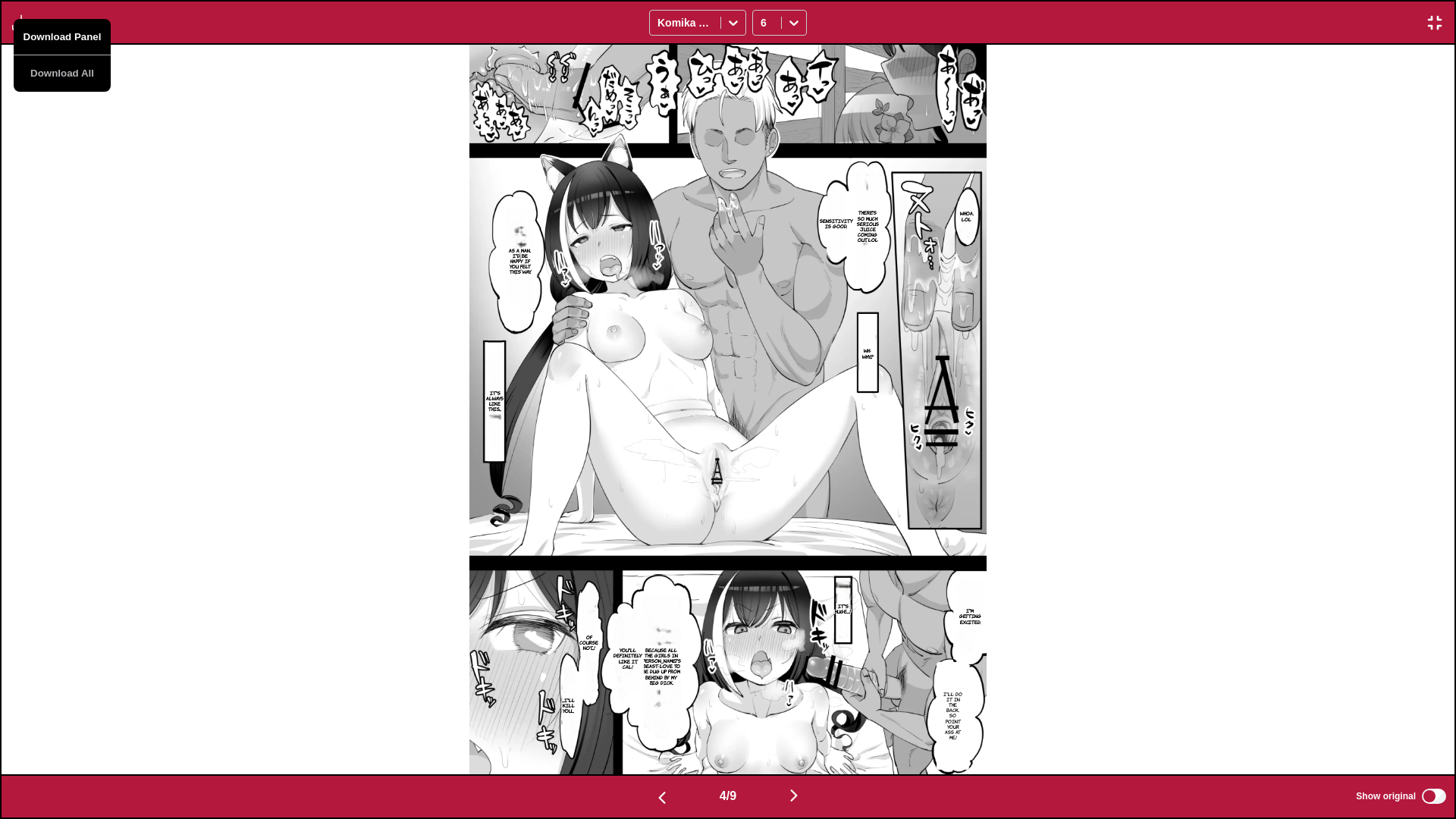
click at [53, 32] on button "Download Panel" at bounding box center [62, 36] width 97 height 36
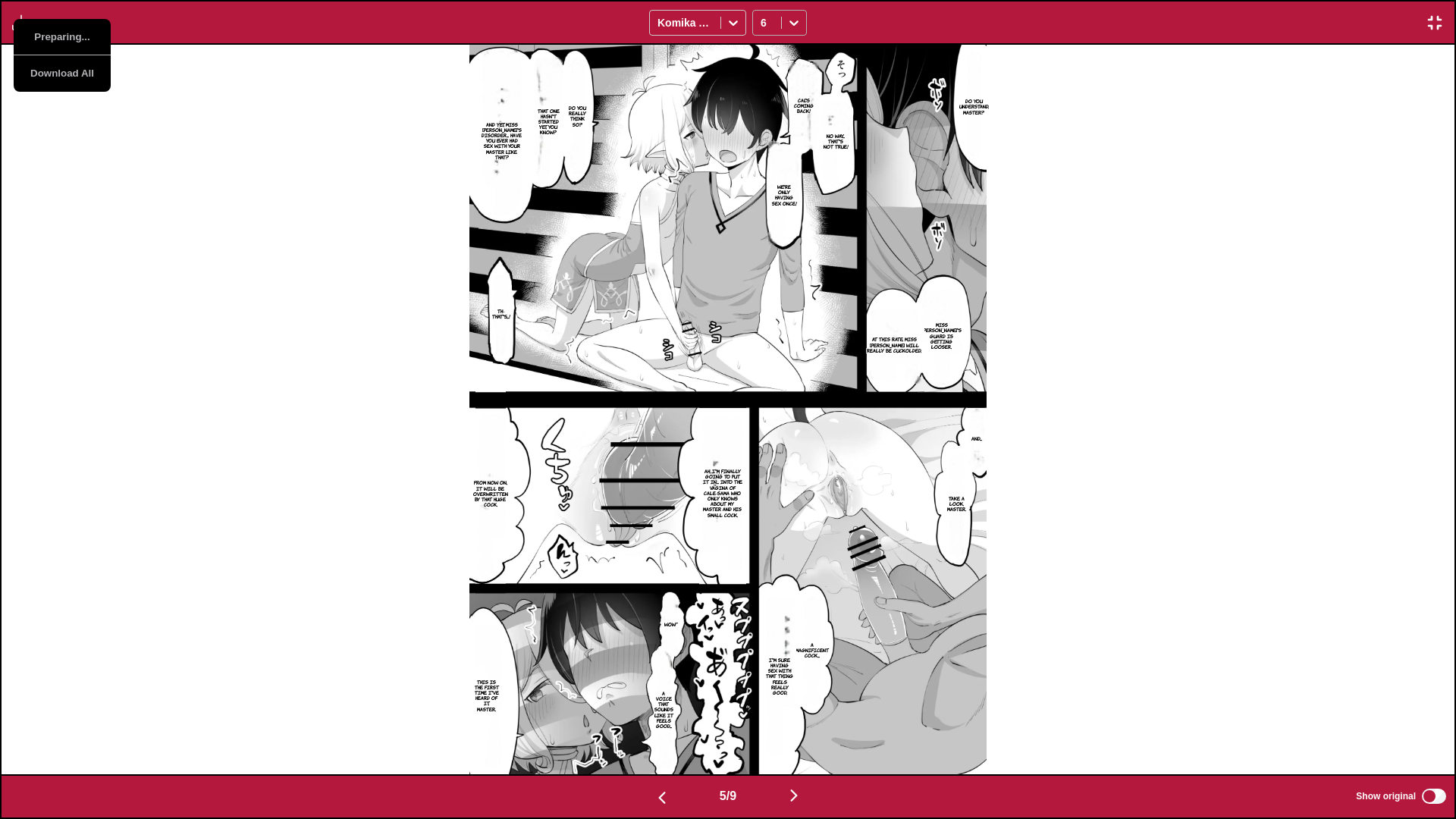
click at [793, 18] on icon at bounding box center [794, 23] width 15 height 15
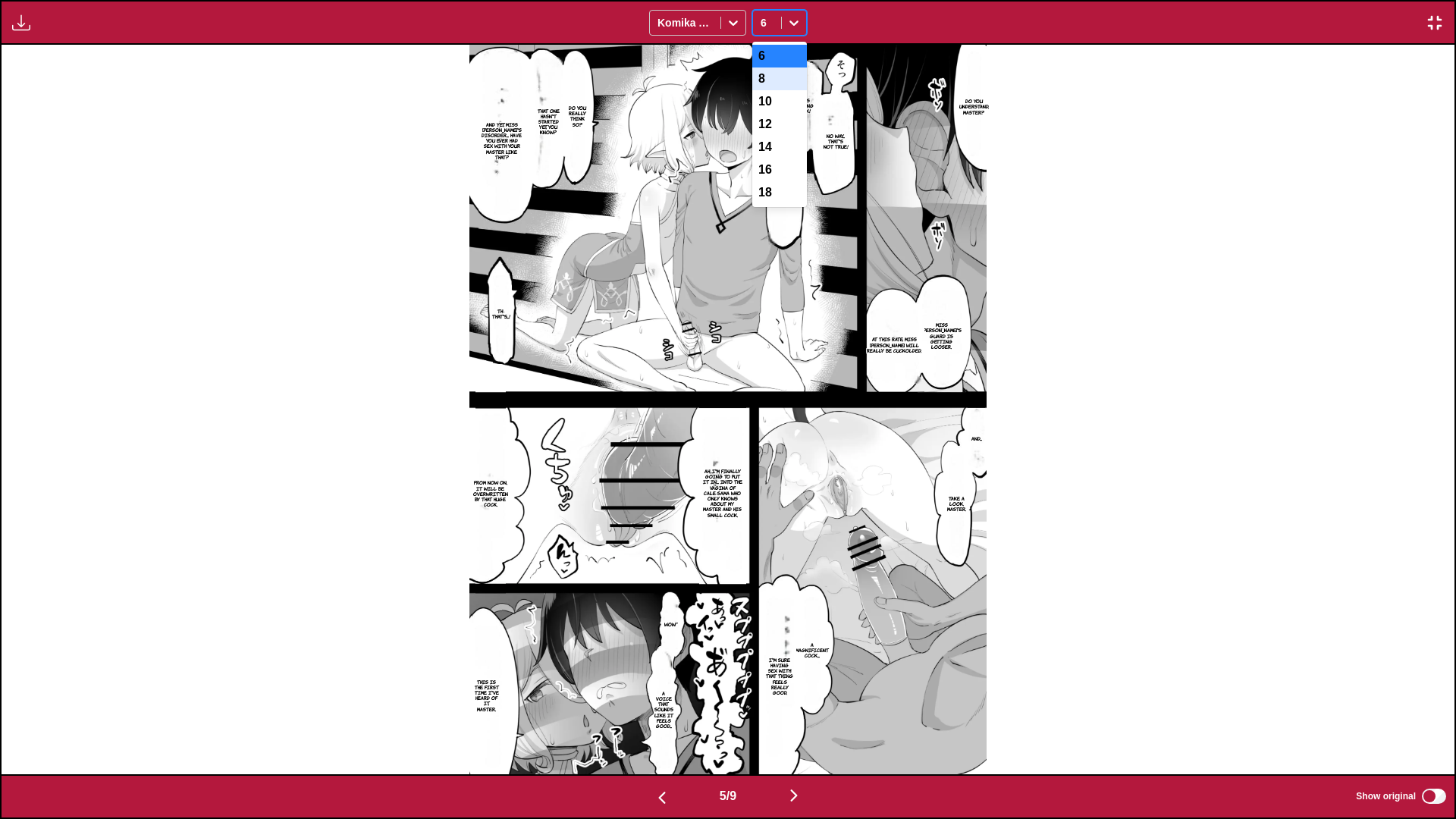
click at [769, 79] on div "8" at bounding box center [779, 79] width 54 height 23
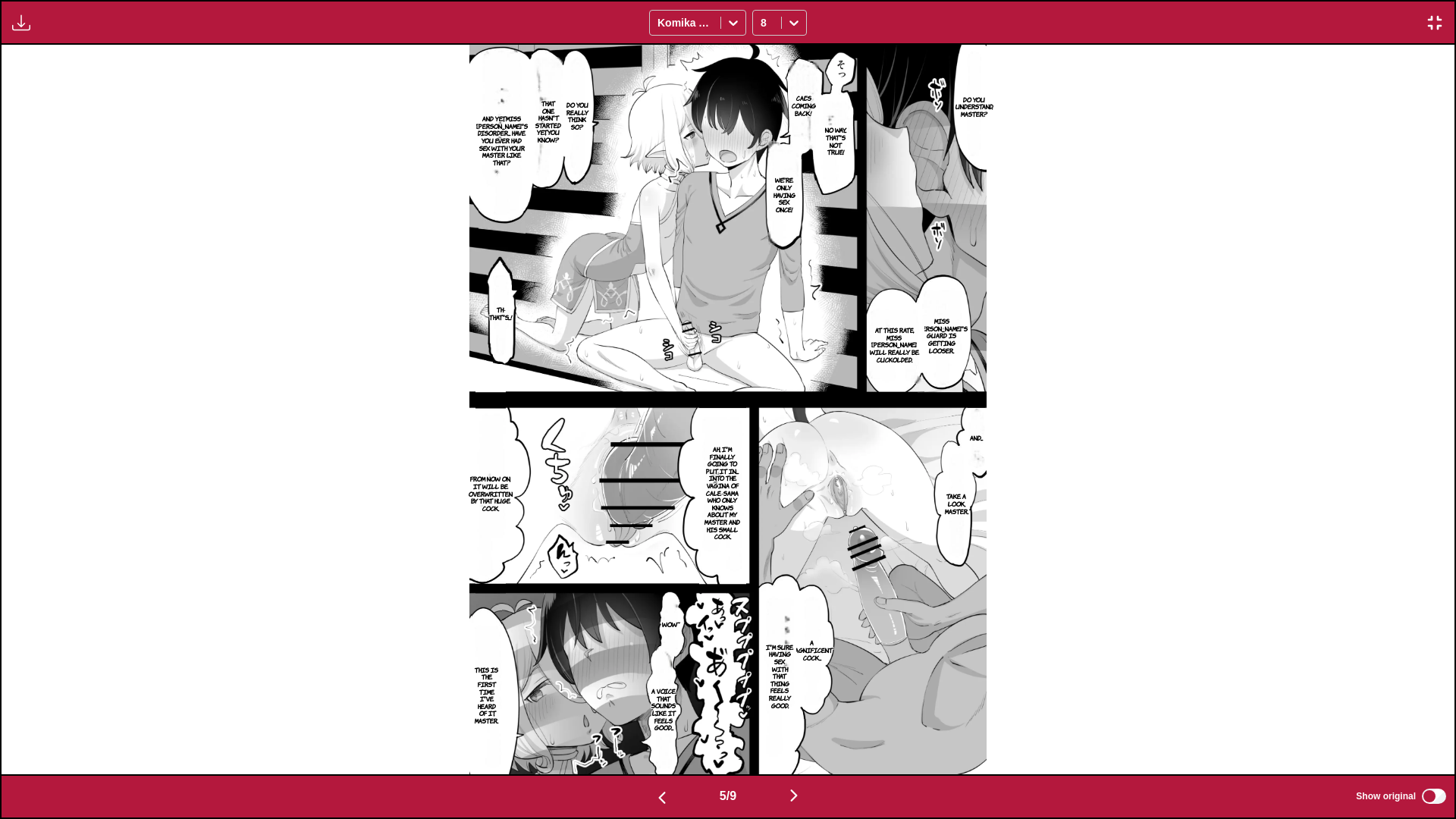
click at [424, 131] on div "Do you understand, master? No way... That's not true! Cal's coming back! Do you…" at bounding box center [728, 409] width 1453 height 730
click at [32, 32] on div "Download Panel Download All Komika Axis 8" at bounding box center [728, 22] width 1456 height 45
click at [23, 23] on img "button" at bounding box center [21, 23] width 18 height 18
click at [40, 35] on button "Download Panel" at bounding box center [62, 36] width 97 height 36
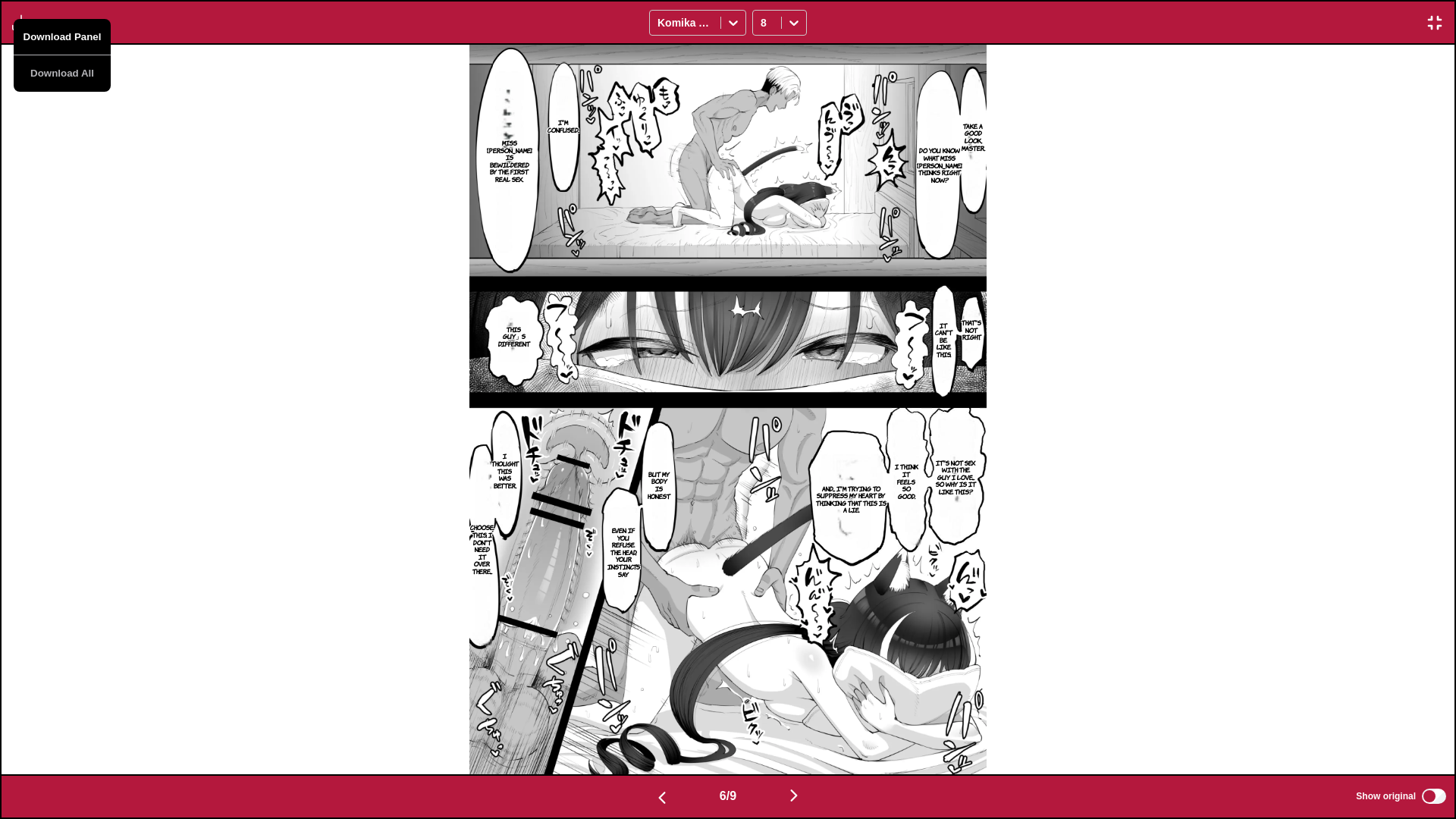
click at [39, 37] on button "Download Panel" at bounding box center [62, 36] width 97 height 36
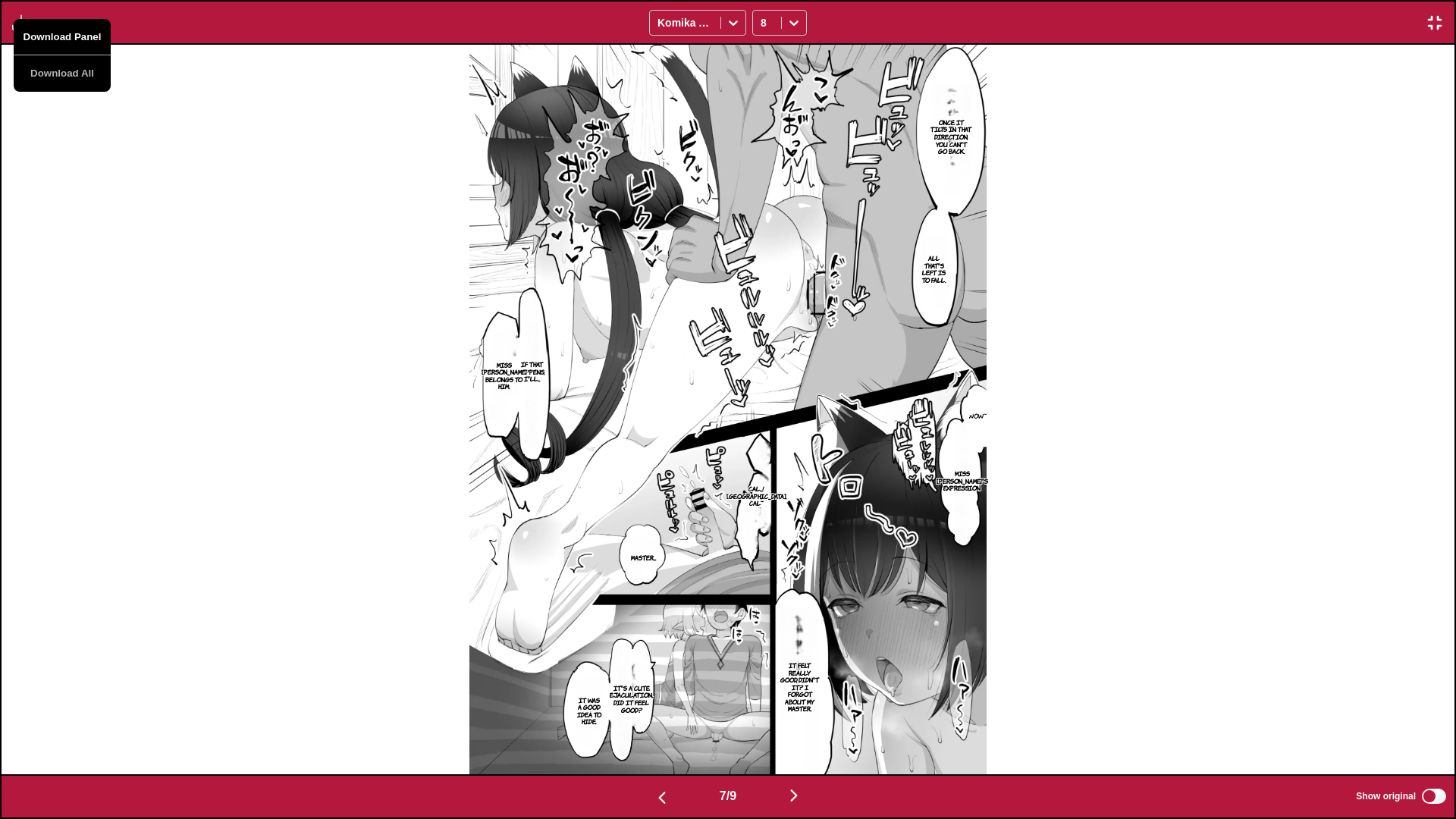
click at [65, 40] on button "Download Panel" at bounding box center [62, 36] width 97 height 36
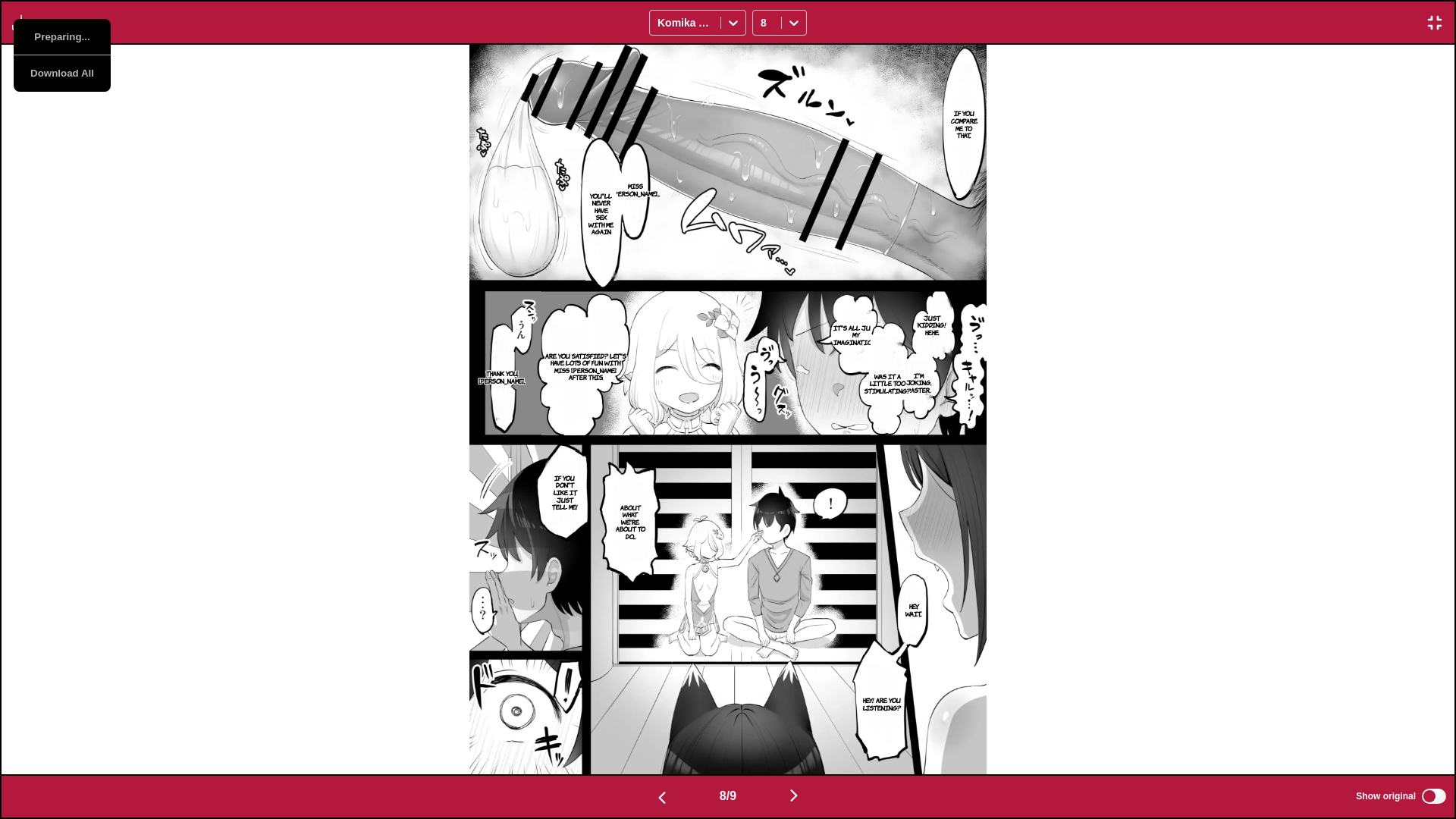
drag, startPoint x: 327, startPoint y: 45, endPoint x: 555, endPoint y: 52, distance: 228.1
click at [330, 45] on div "If you compare me to that... Miss Cal... You'll never have sex with me again Ju…" at bounding box center [728, 409] width 1453 height 730
click at [917, 57] on img at bounding box center [728, 409] width 517 height 730
click at [777, 18] on div "8" at bounding box center [767, 23] width 28 height 21
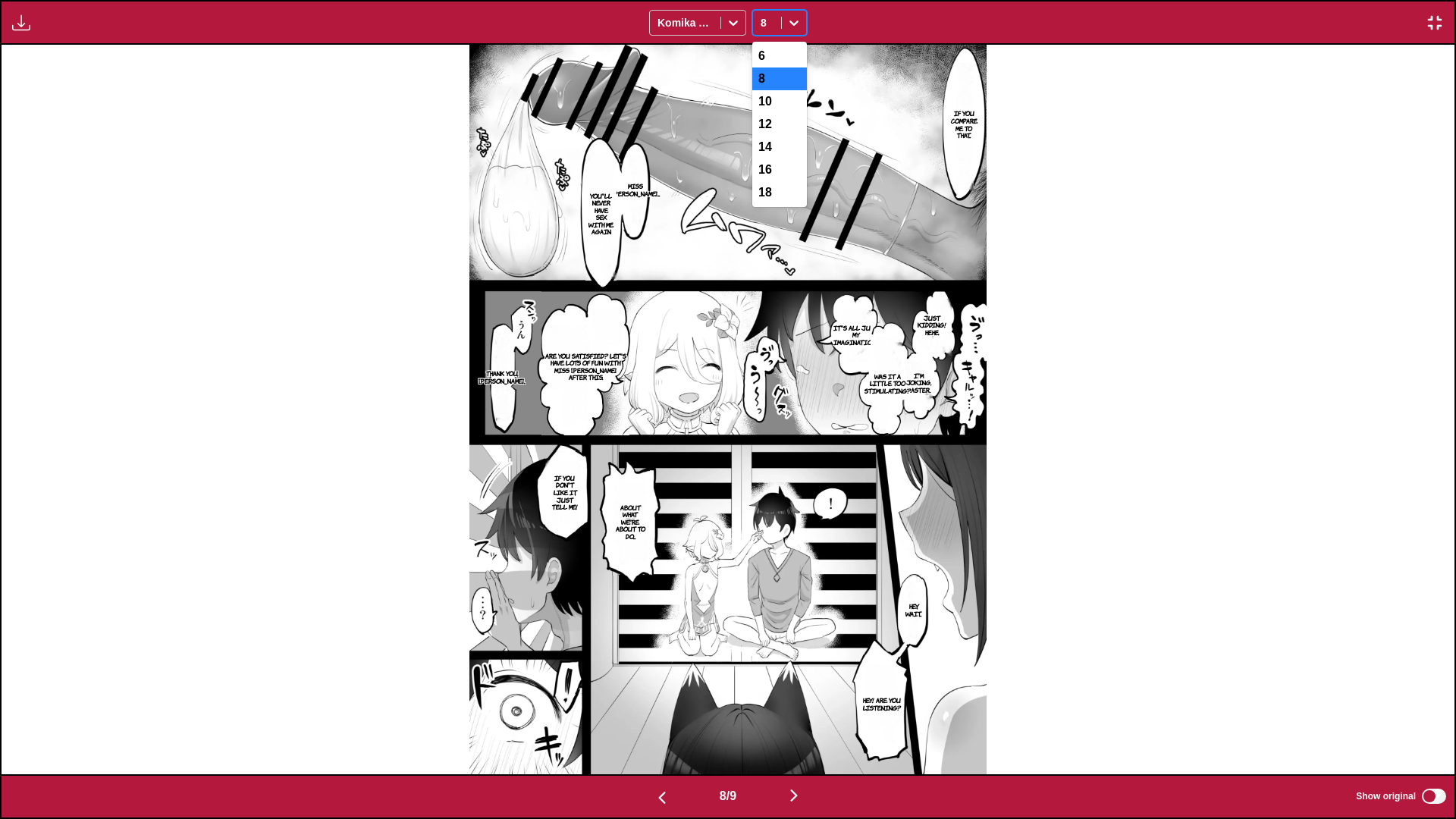
click at [786, 70] on div "8" at bounding box center [779, 79] width 54 height 23
click at [777, 19] on div "8" at bounding box center [767, 23] width 28 height 21
click at [779, 70] on div "8" at bounding box center [779, 79] width 54 height 23
click at [765, 30] on div at bounding box center [767, 23] width 13 height 15
click at [771, 58] on div "6" at bounding box center [779, 56] width 54 height 23
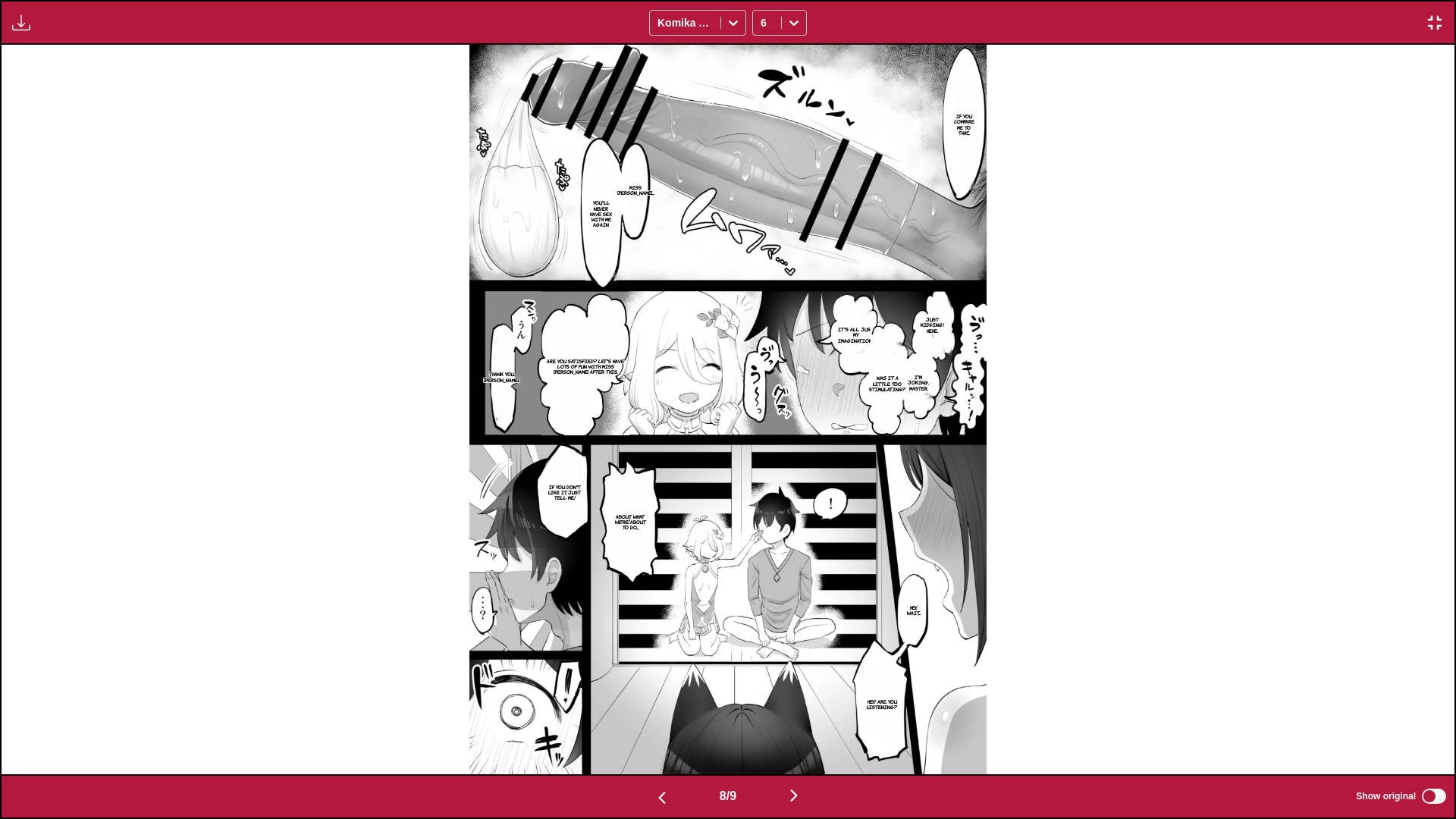
click at [27, 19] on img "button" at bounding box center [21, 23] width 18 height 18
click at [35, 36] on button "Download Panel" at bounding box center [62, 36] width 97 height 36
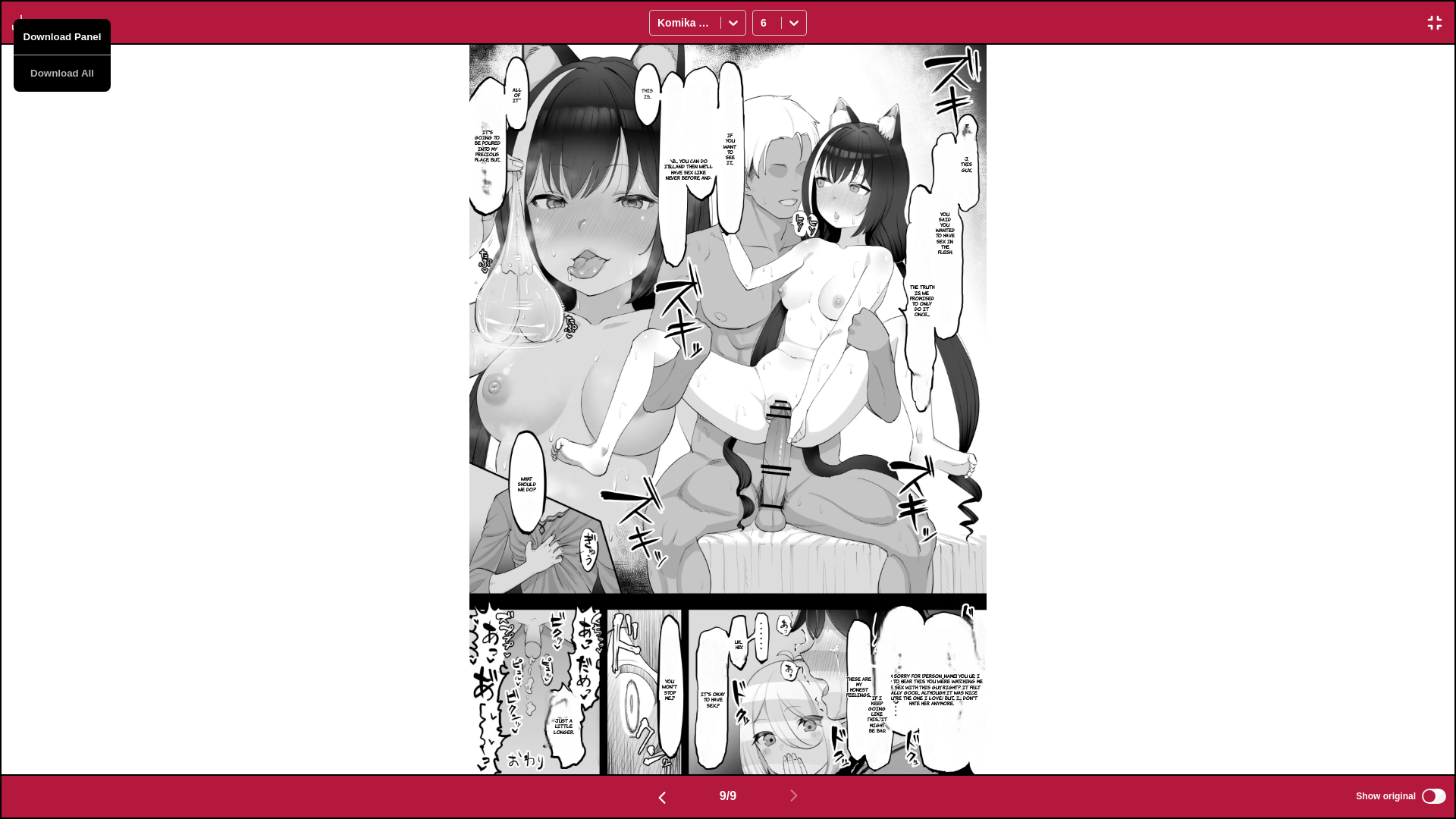
click at [62, 32] on button "Download Panel" at bounding box center [62, 36] width 97 height 36
click at [917, 27] on img "button" at bounding box center [1435, 23] width 18 height 18
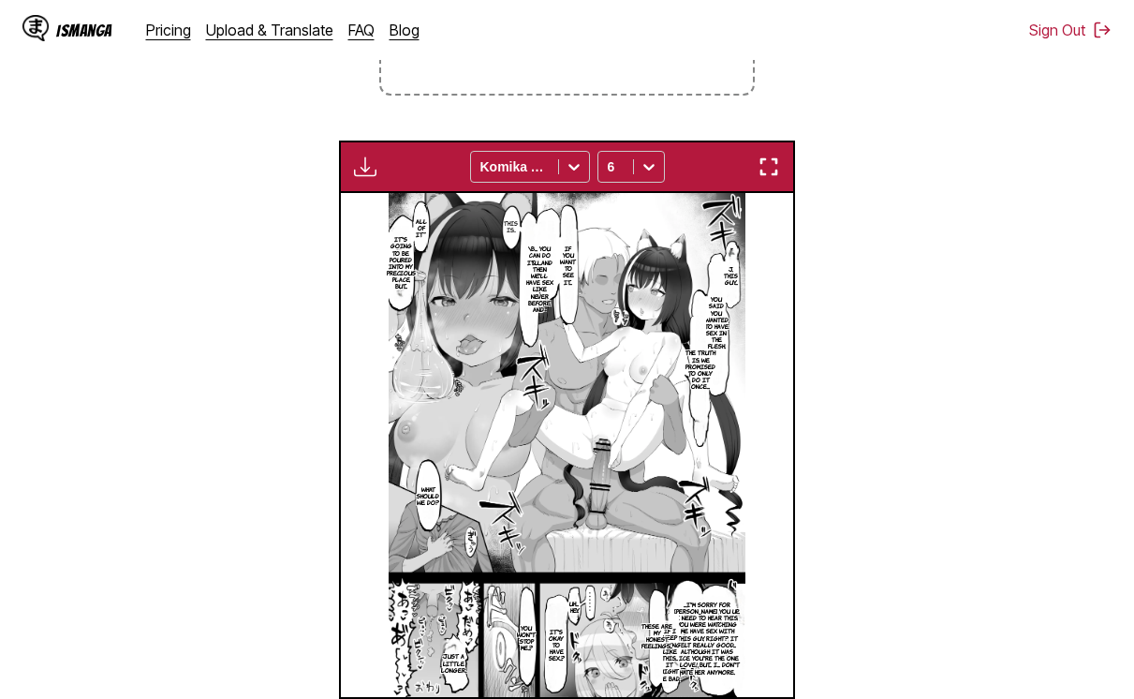
scroll to position [0, 3623]
